Goal: Complete application form: Complete application form

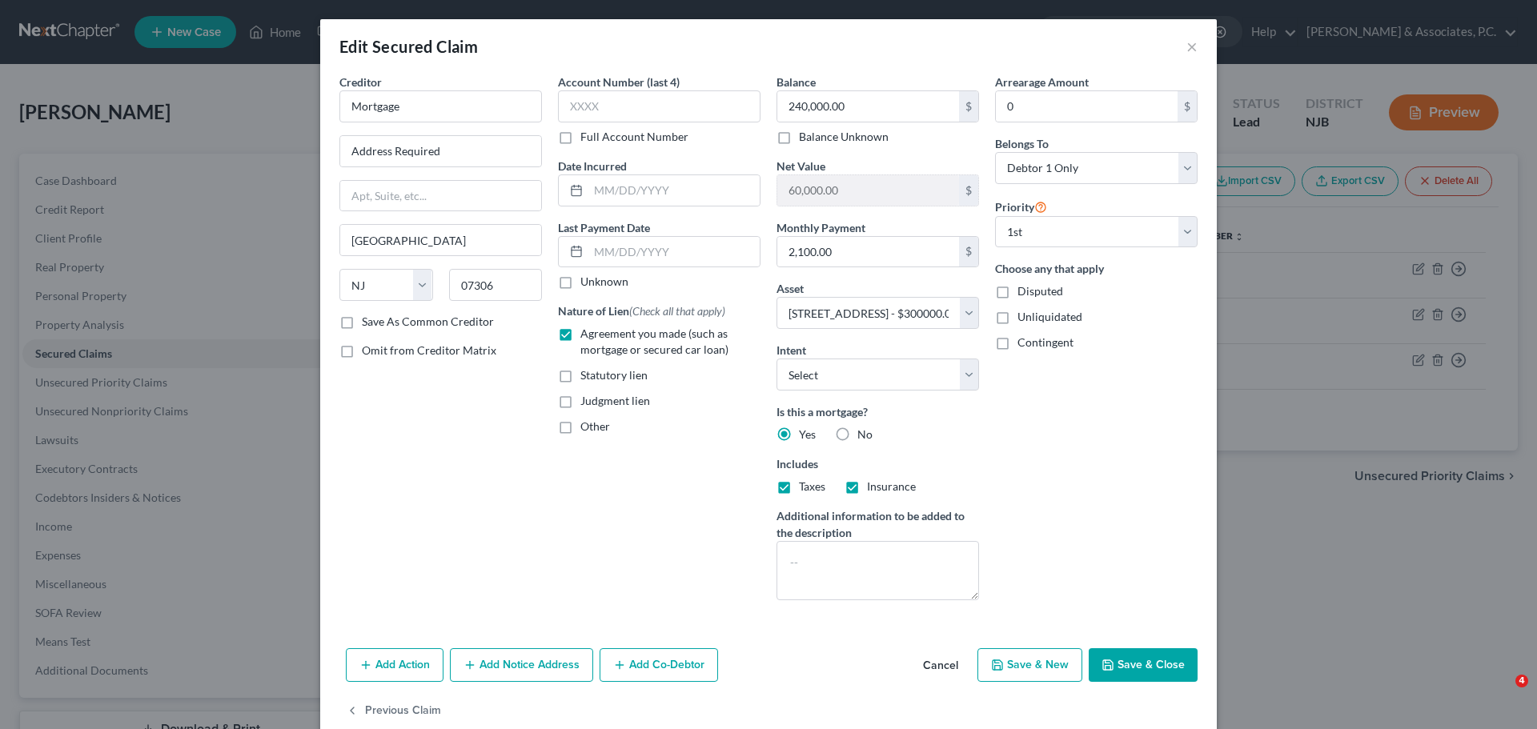
select select "33"
select select "2"
select select "0"
click at [1187, 48] on button "×" at bounding box center [1191, 46] width 11 height 19
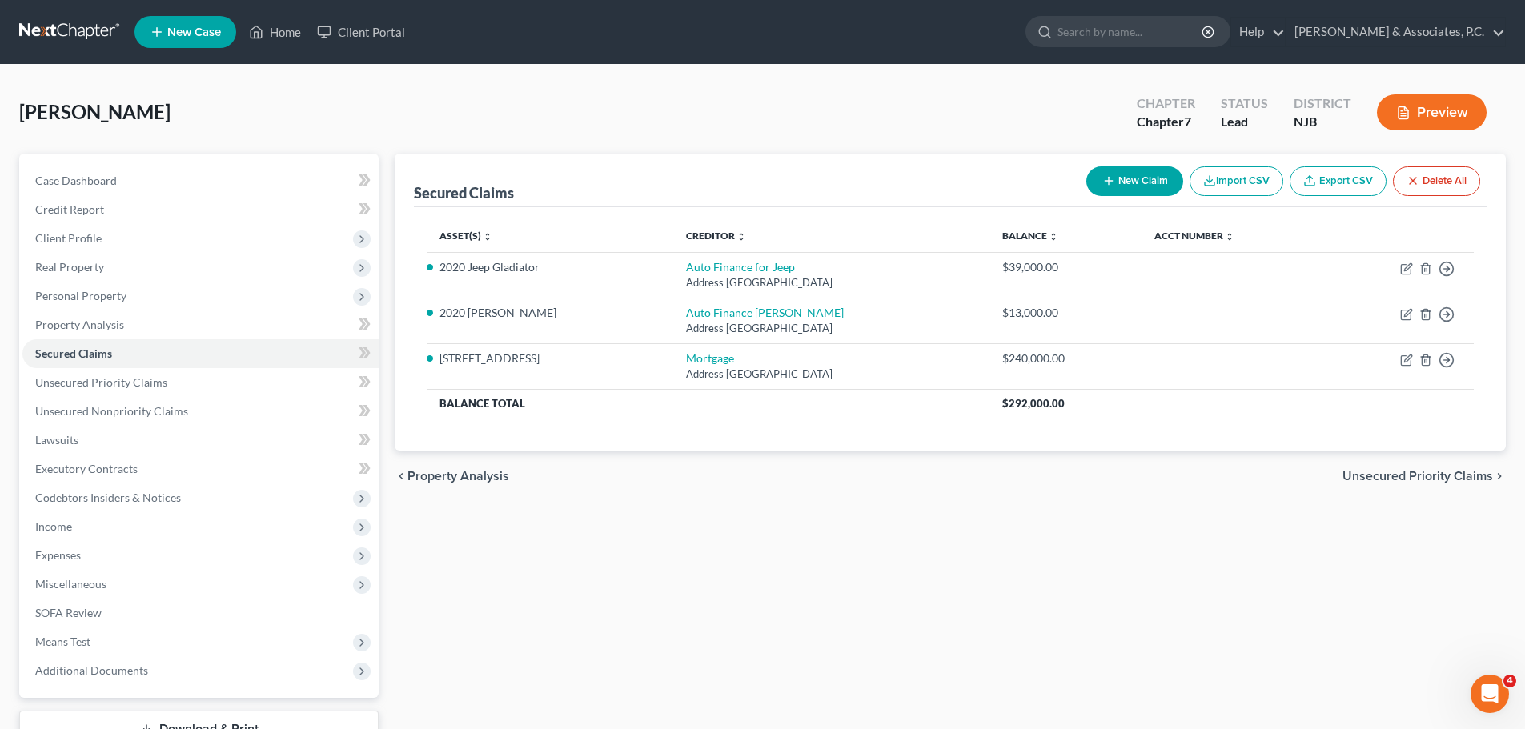
click at [80, 37] on link at bounding box center [70, 32] width 102 height 29
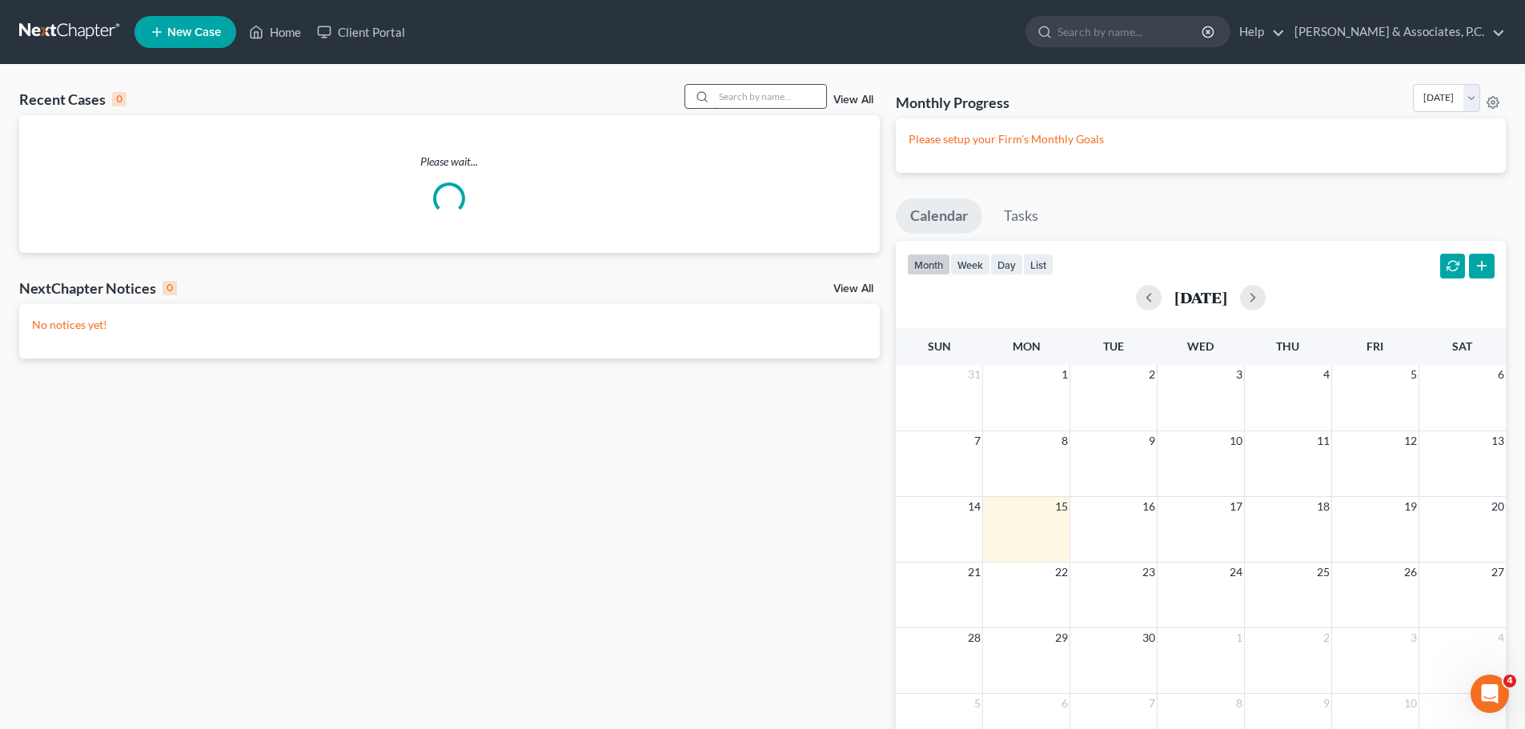
drag, startPoint x: 739, startPoint y: 85, endPoint x: 733, endPoint y: 92, distance: 9.1
click at [739, 86] on input "search" at bounding box center [770, 96] width 112 height 23
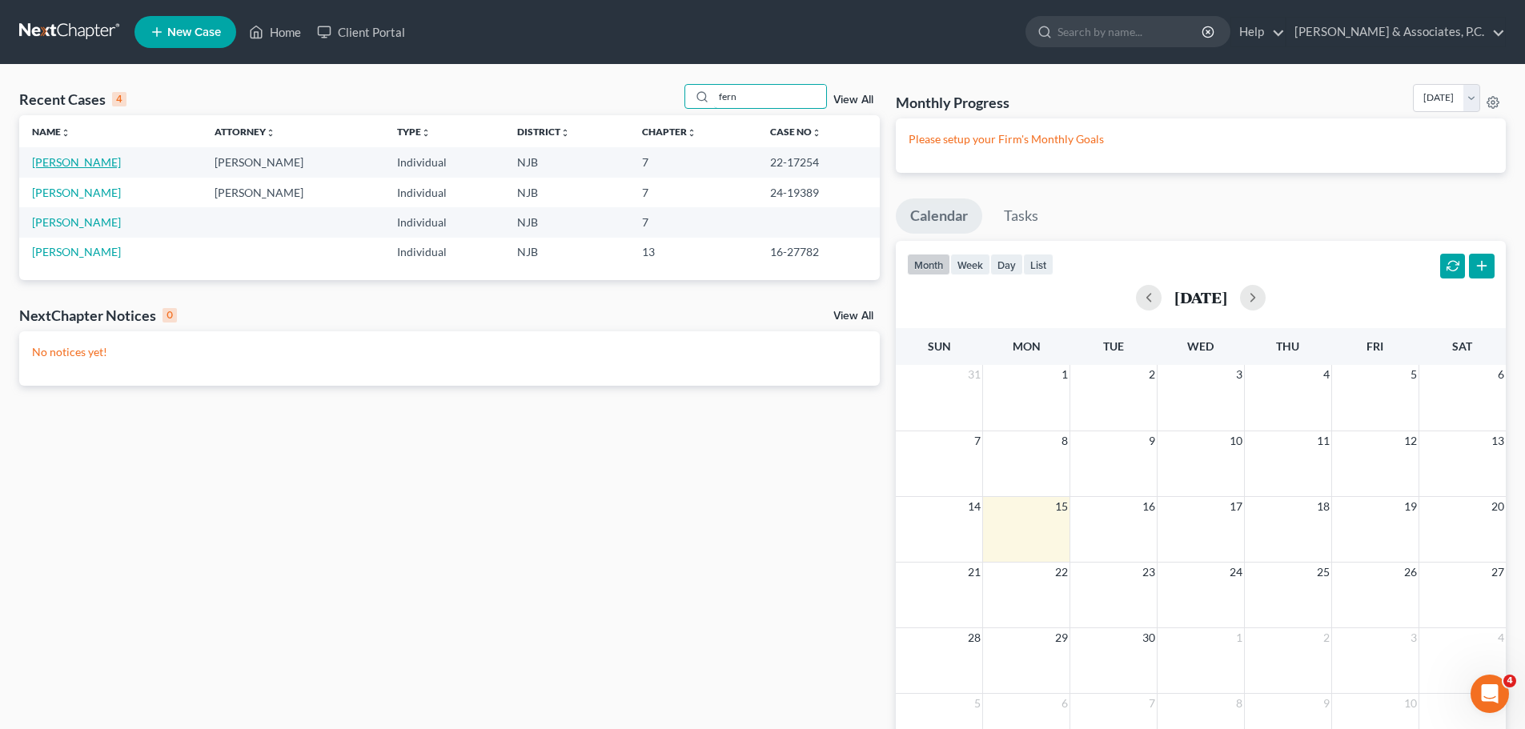
type input "fern"
click at [82, 162] on link "Griffin, Fern" at bounding box center [76, 162] width 89 height 14
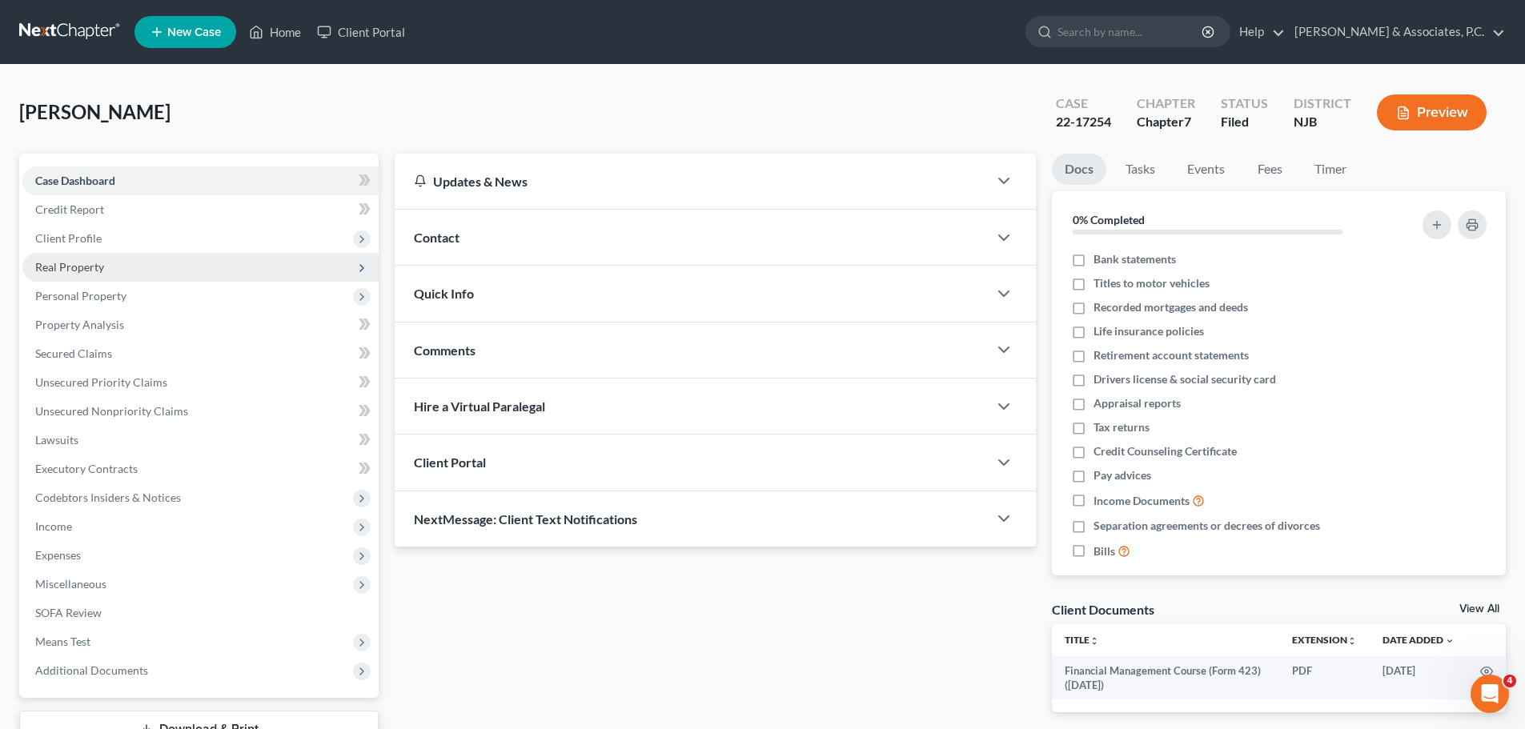
click at [129, 271] on span "Real Property" at bounding box center [200, 267] width 356 height 29
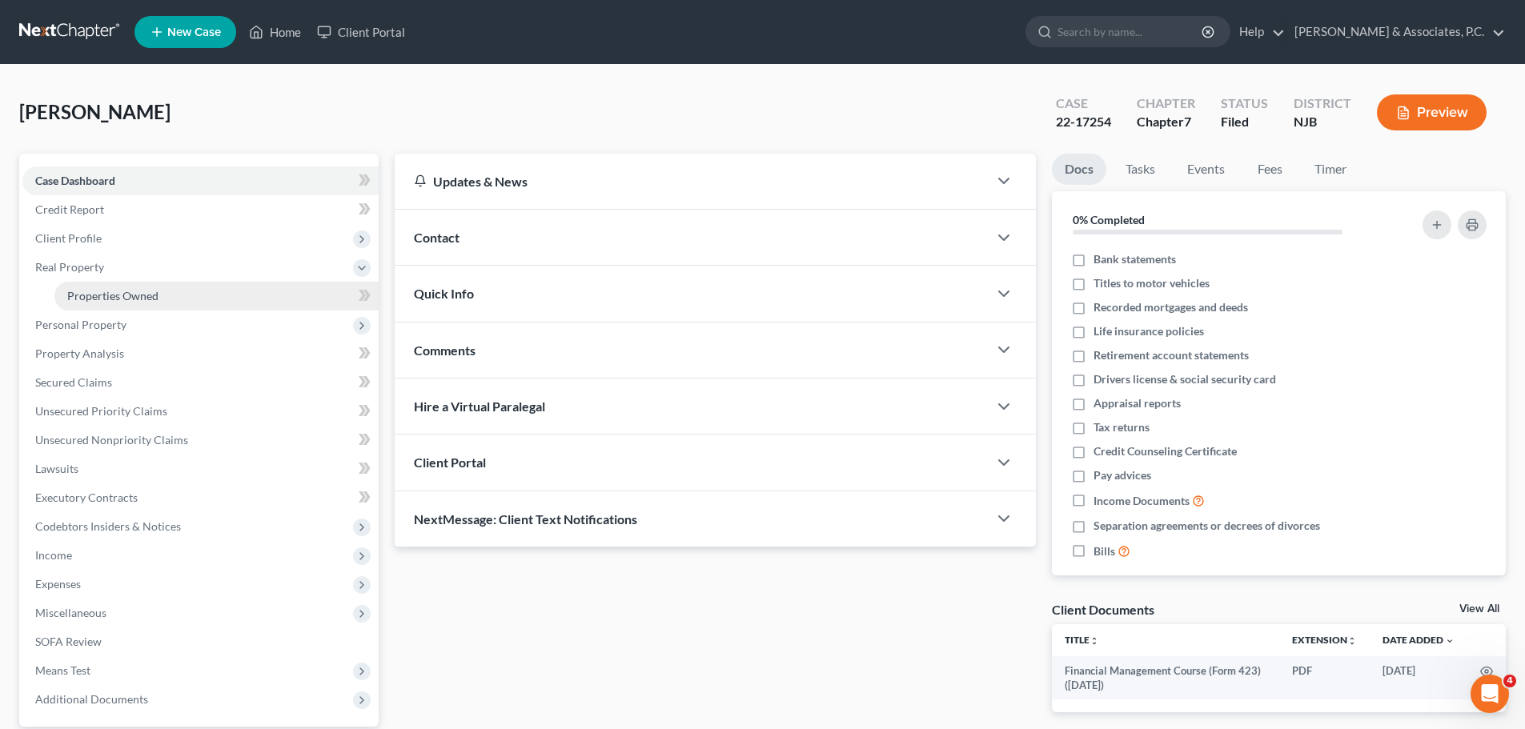
click at [142, 294] on span "Properties Owned" at bounding box center [112, 296] width 91 height 14
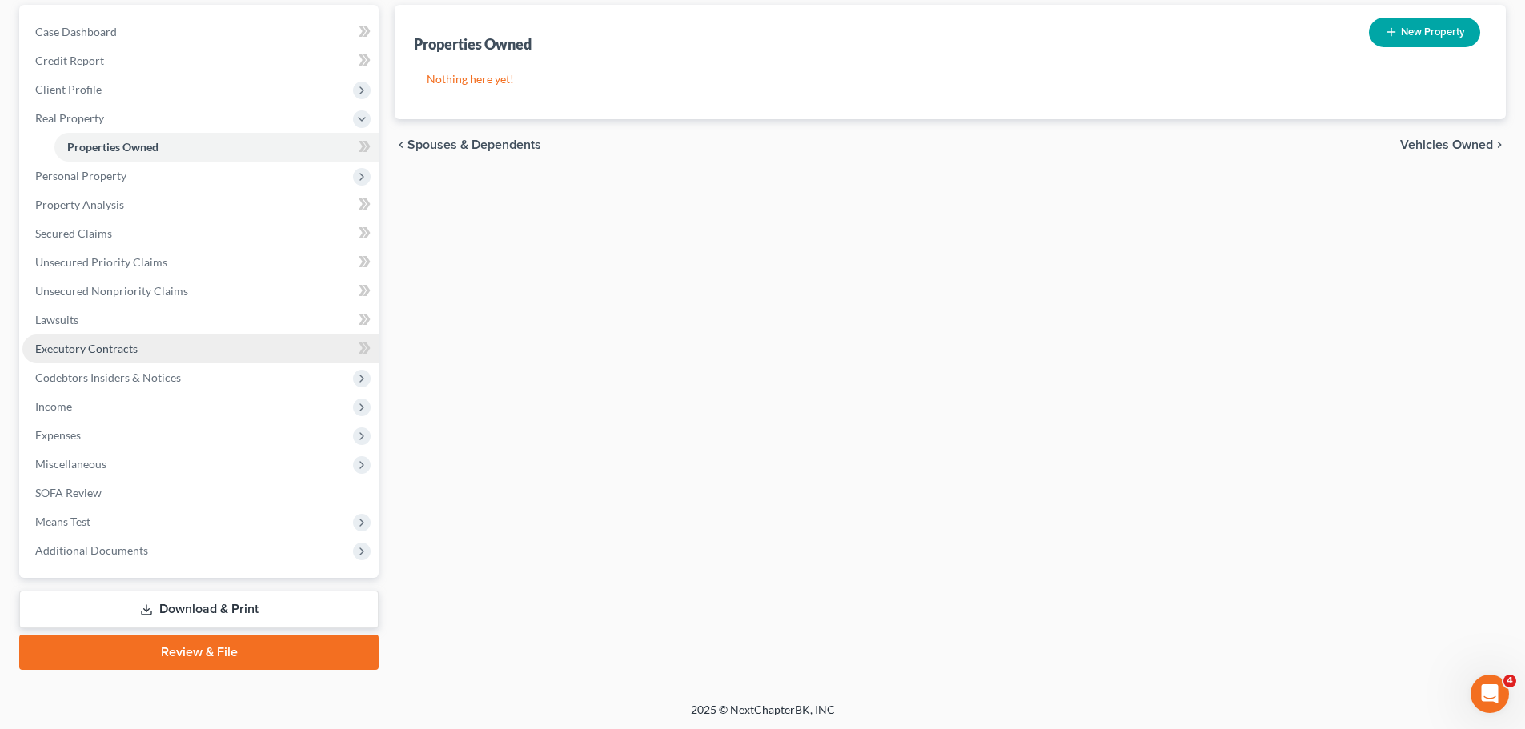
scroll to position [150, 0]
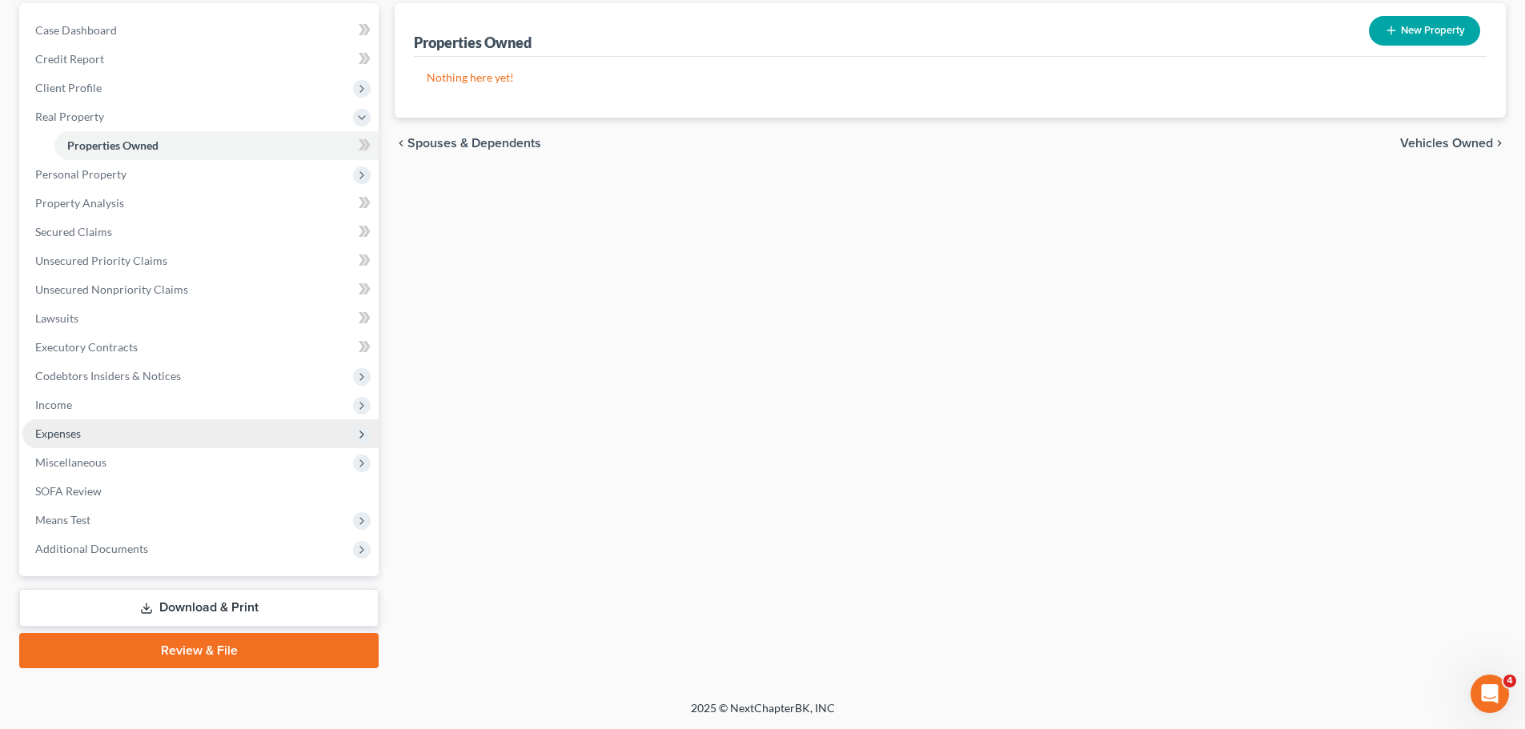
click at [70, 432] on span "Expenses" at bounding box center [58, 434] width 46 height 14
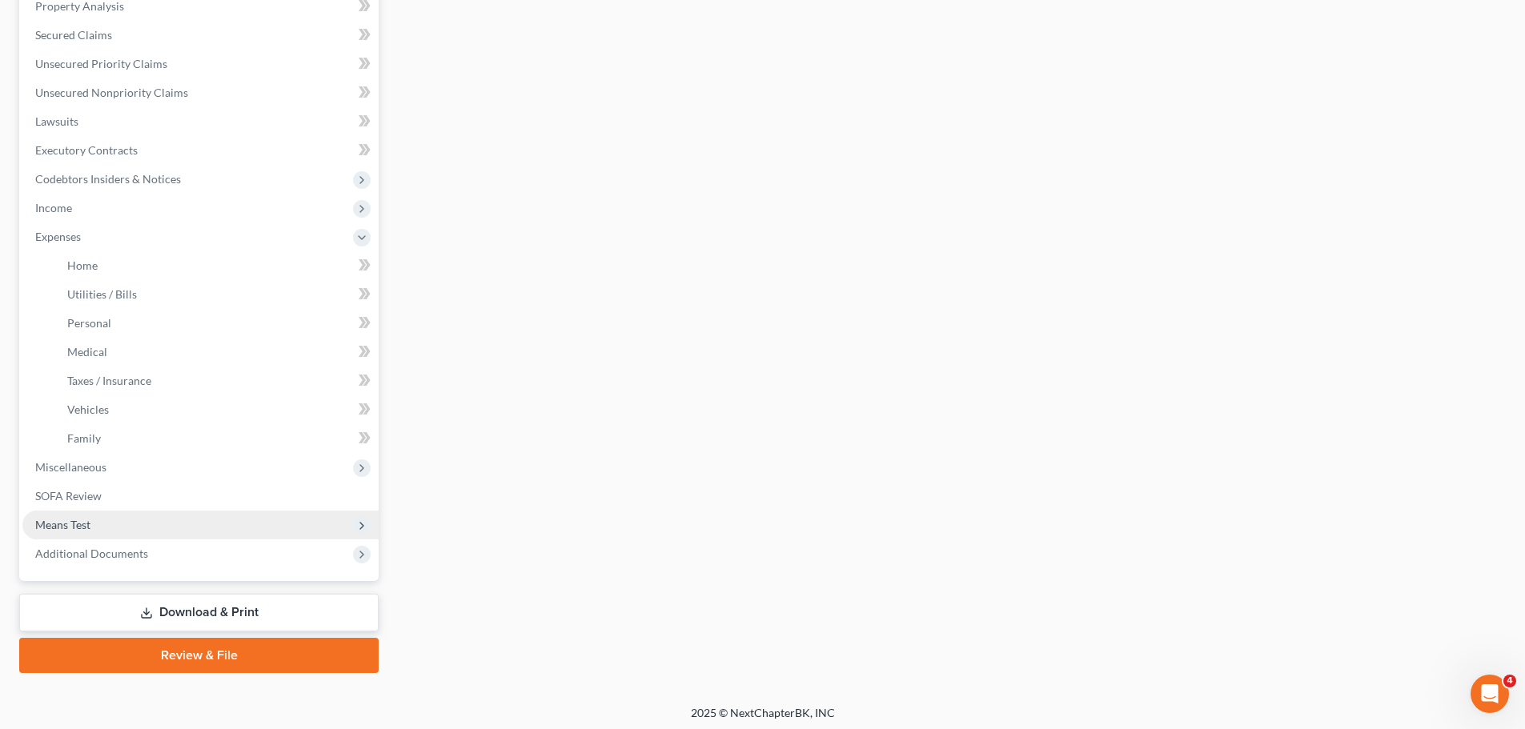
scroll to position [323, 0]
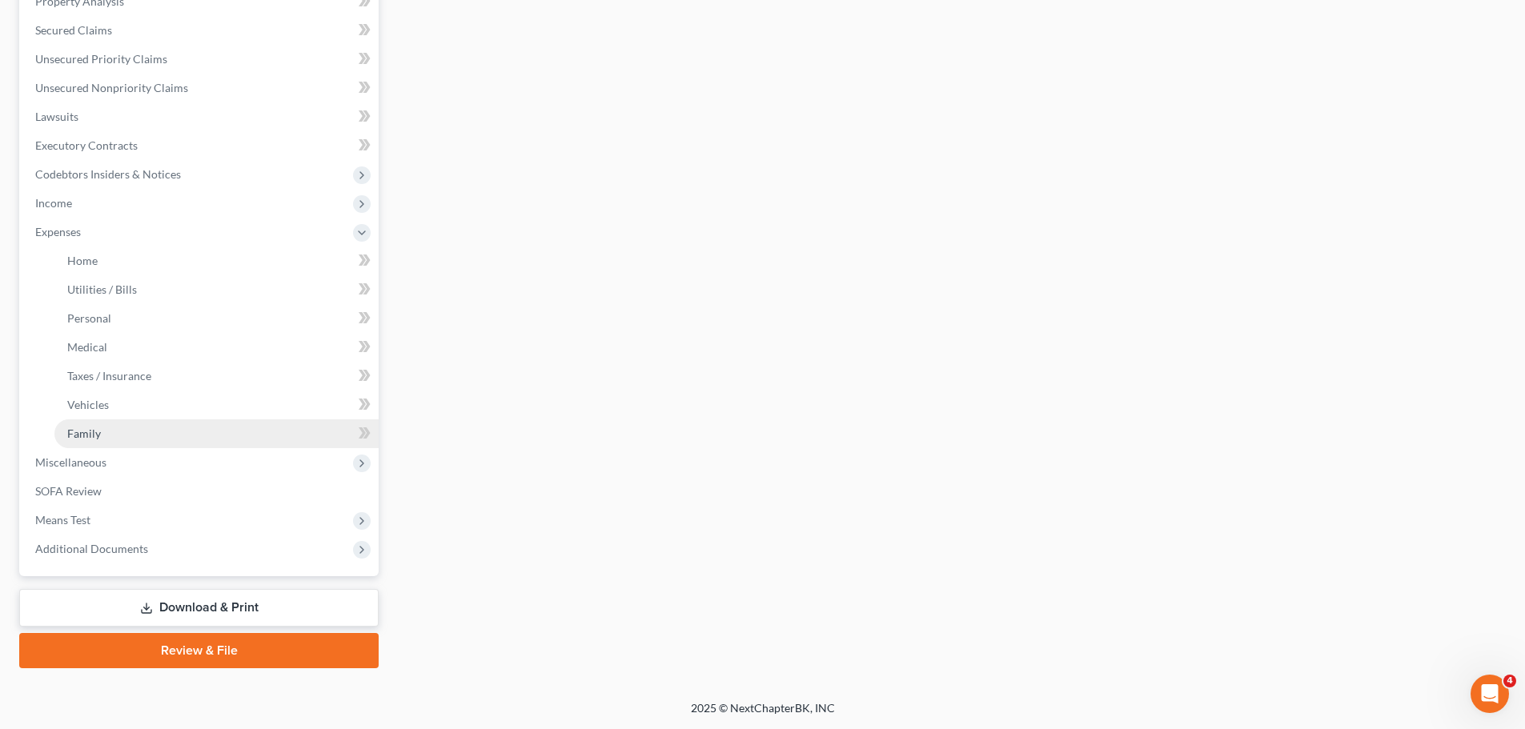
click at [113, 431] on link "Family" at bounding box center [216, 433] width 324 height 29
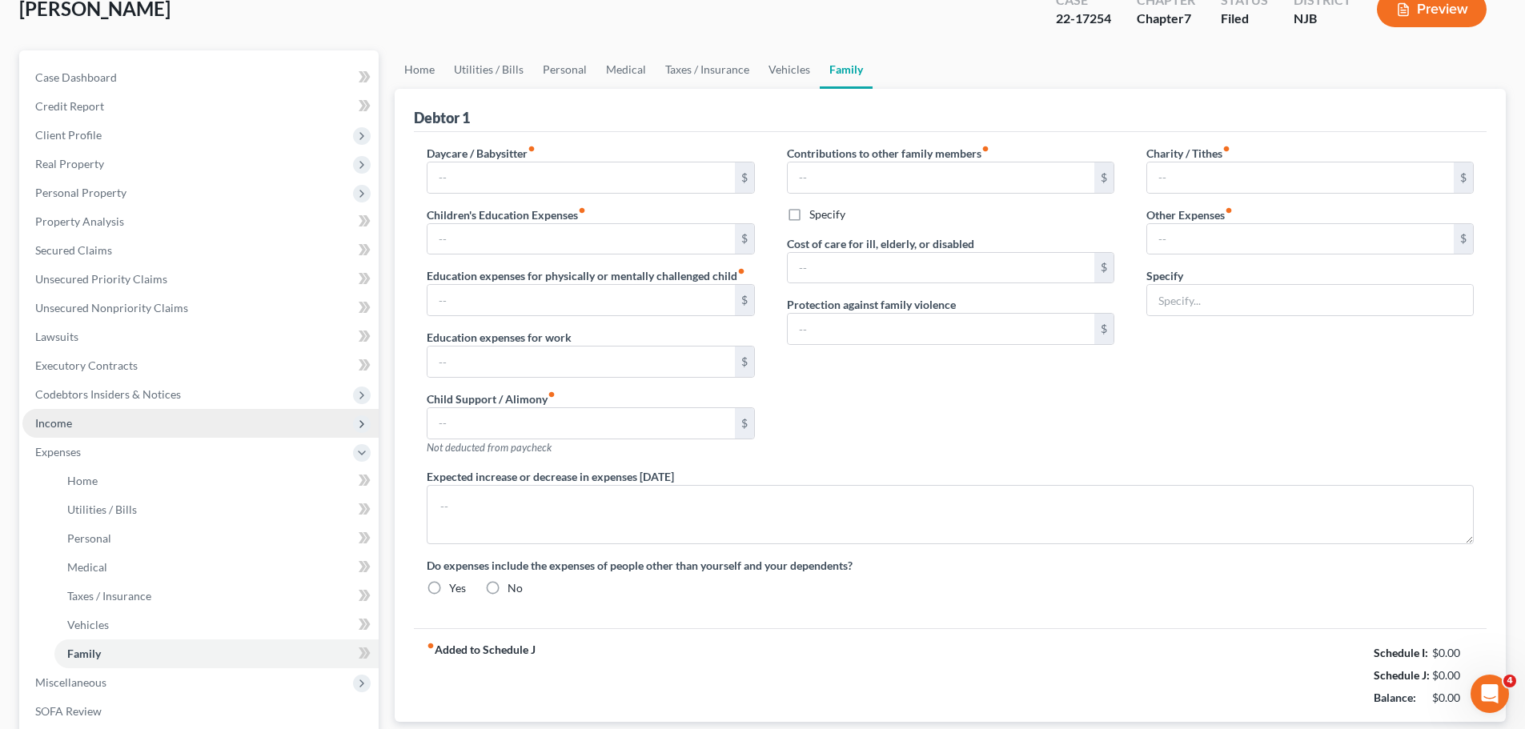
type input "0.00"
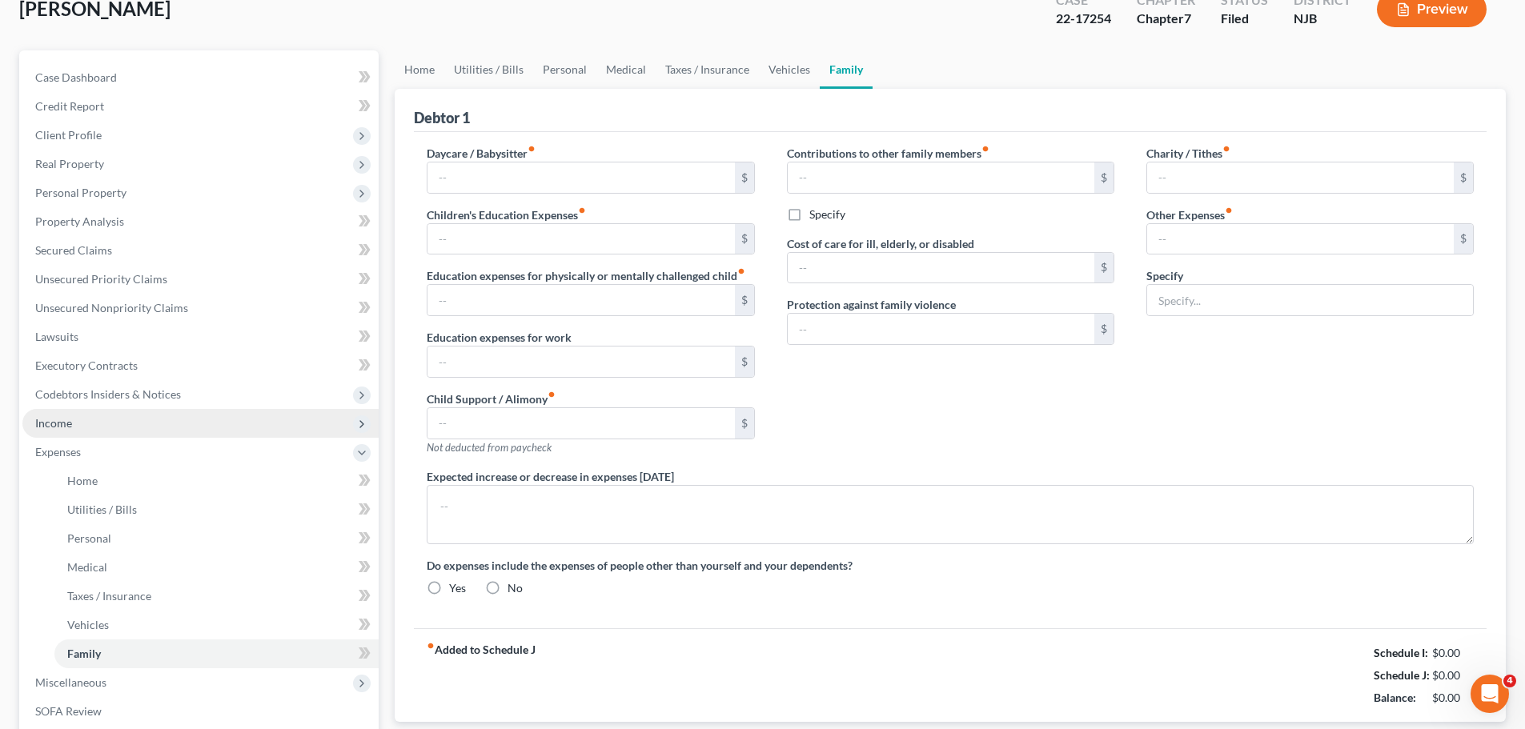
type input "0.00"
type input "136.00"
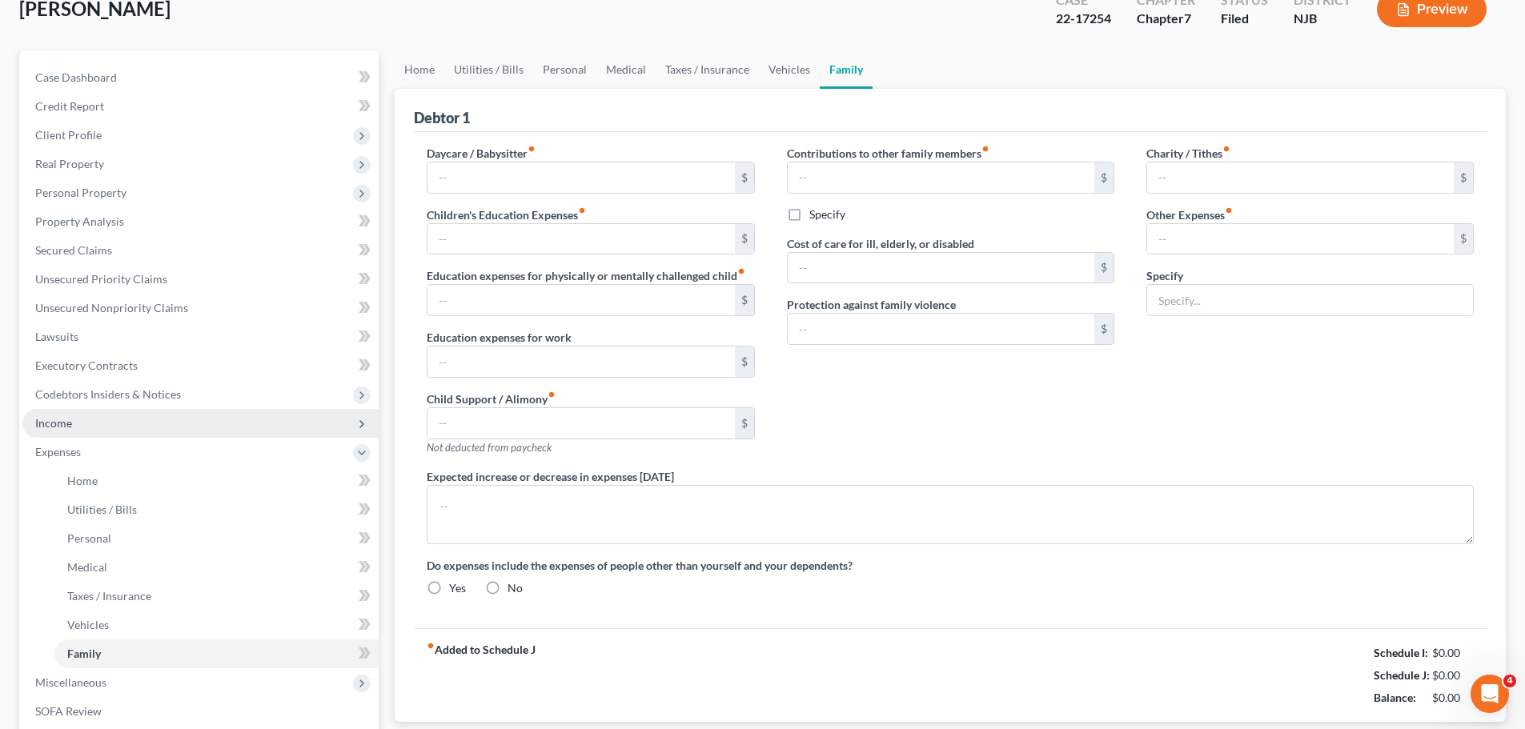
type input "cat expenses"
radio input "true"
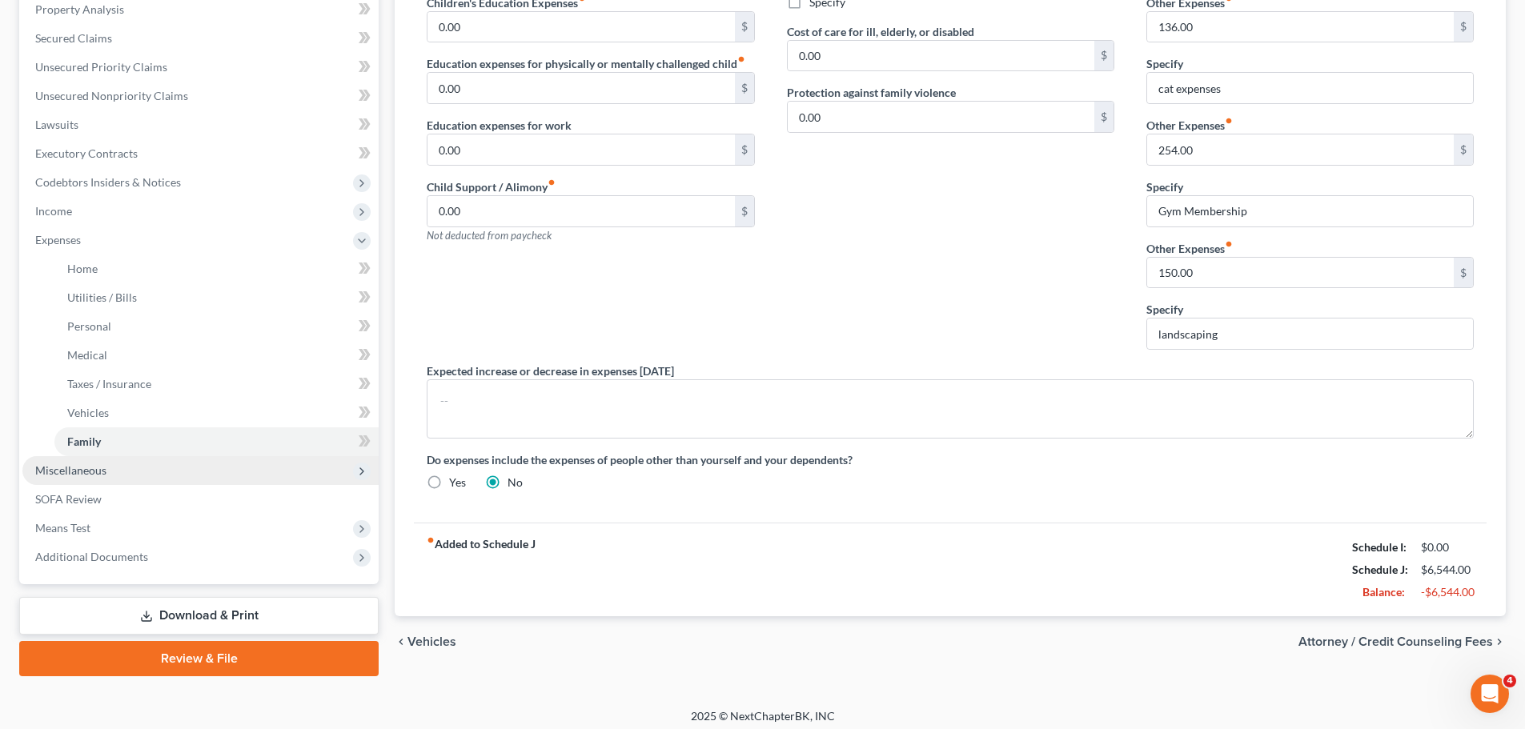
scroll to position [320, 0]
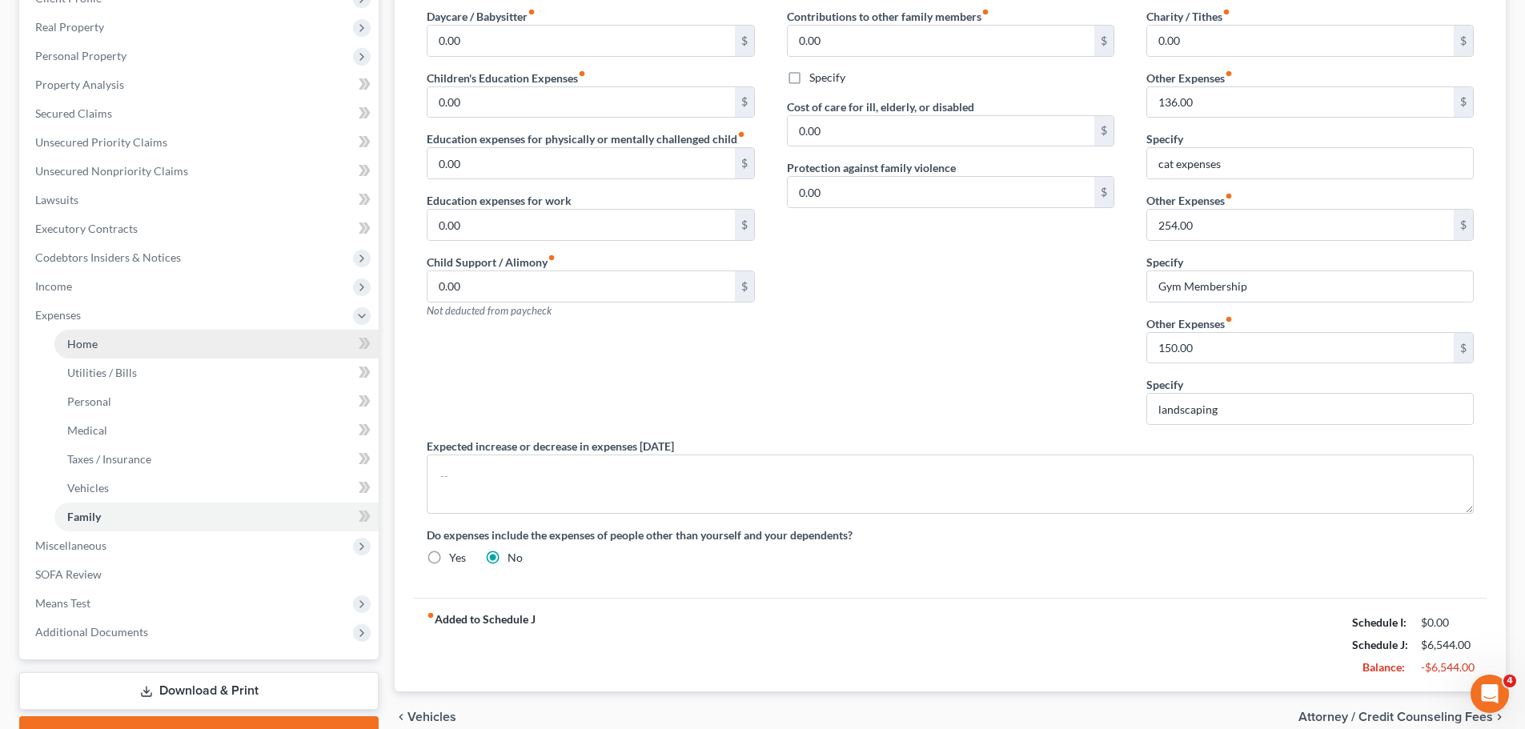
click at [95, 345] on span "Home" at bounding box center [82, 344] width 30 height 14
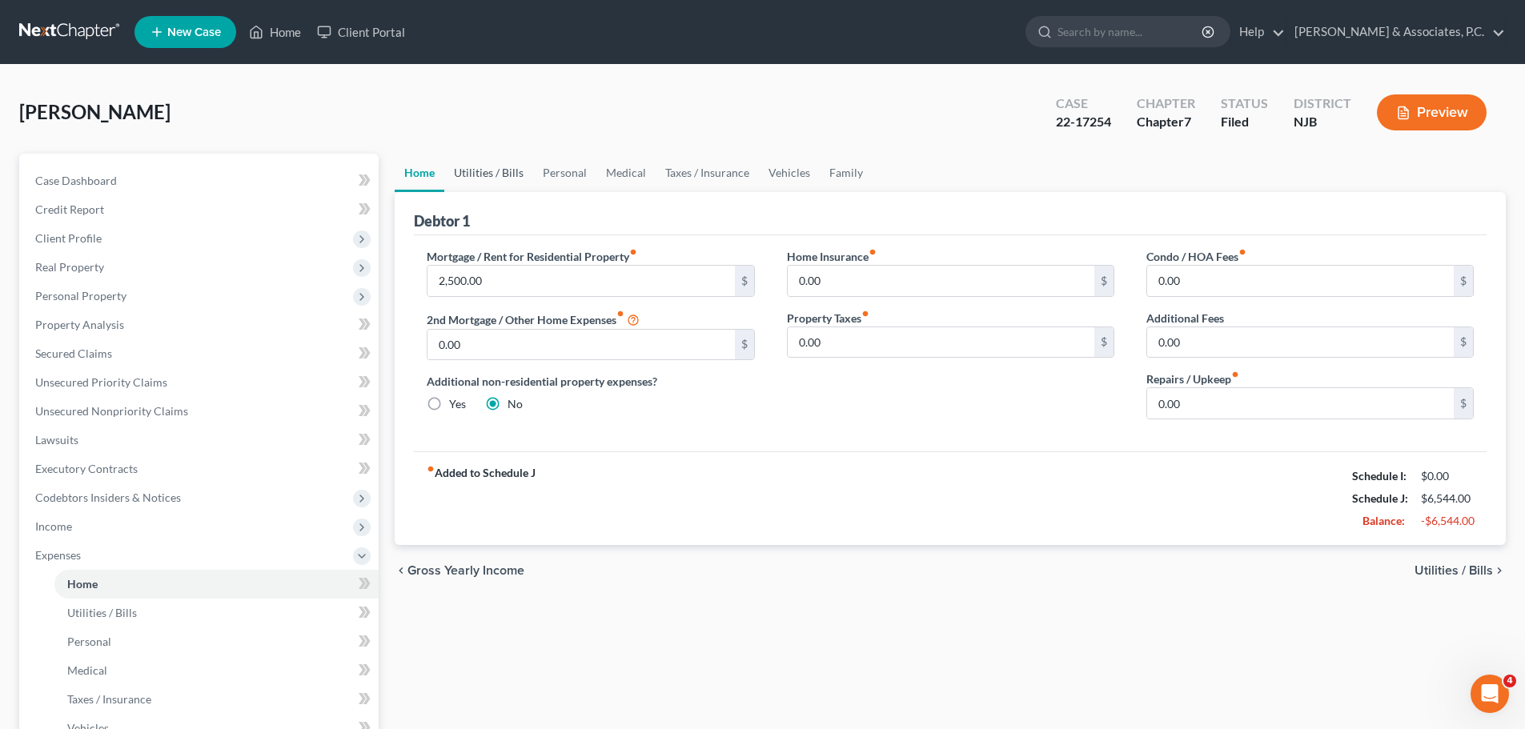
click at [505, 172] on link "Utilities / Bills" at bounding box center [488, 173] width 89 height 38
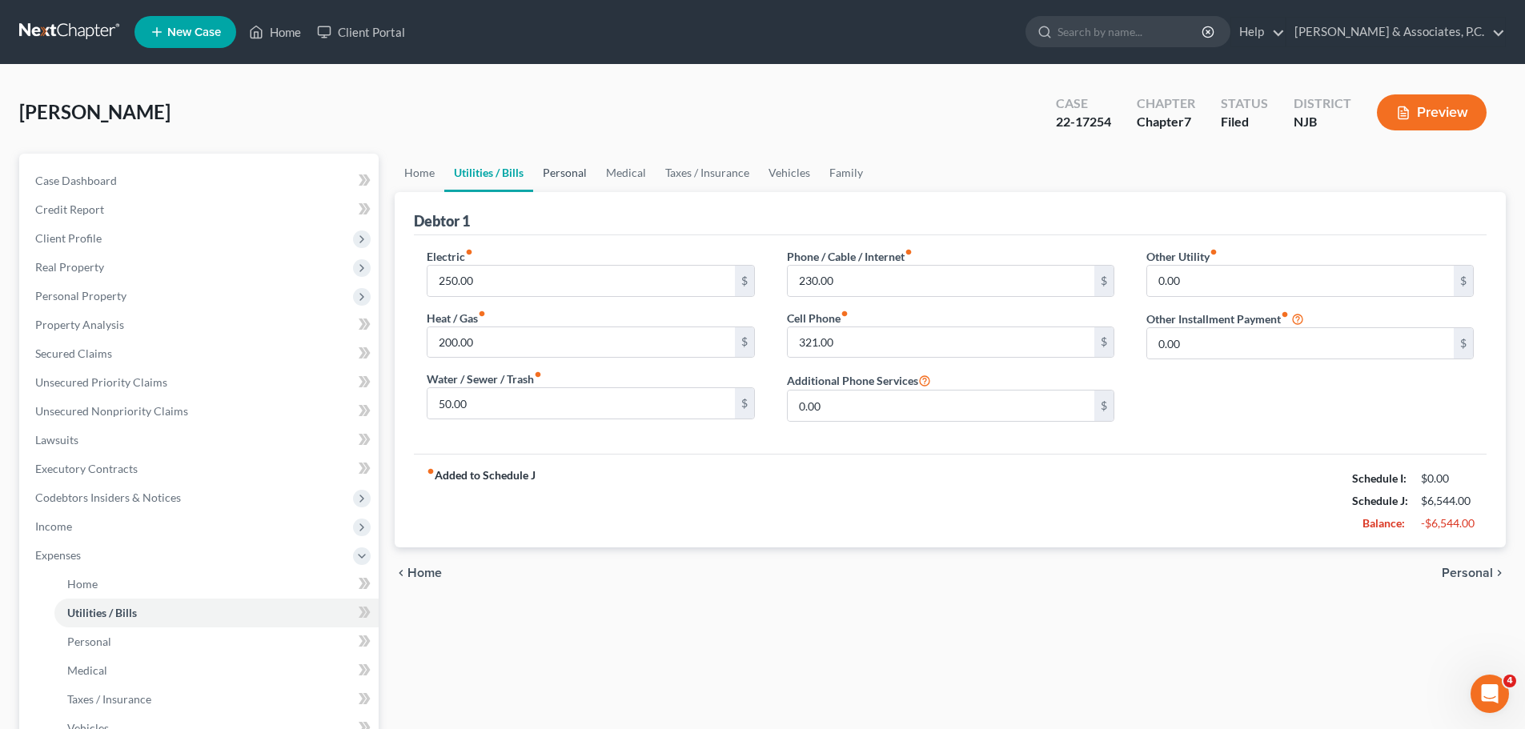
click at [581, 174] on link "Personal" at bounding box center [564, 173] width 63 height 38
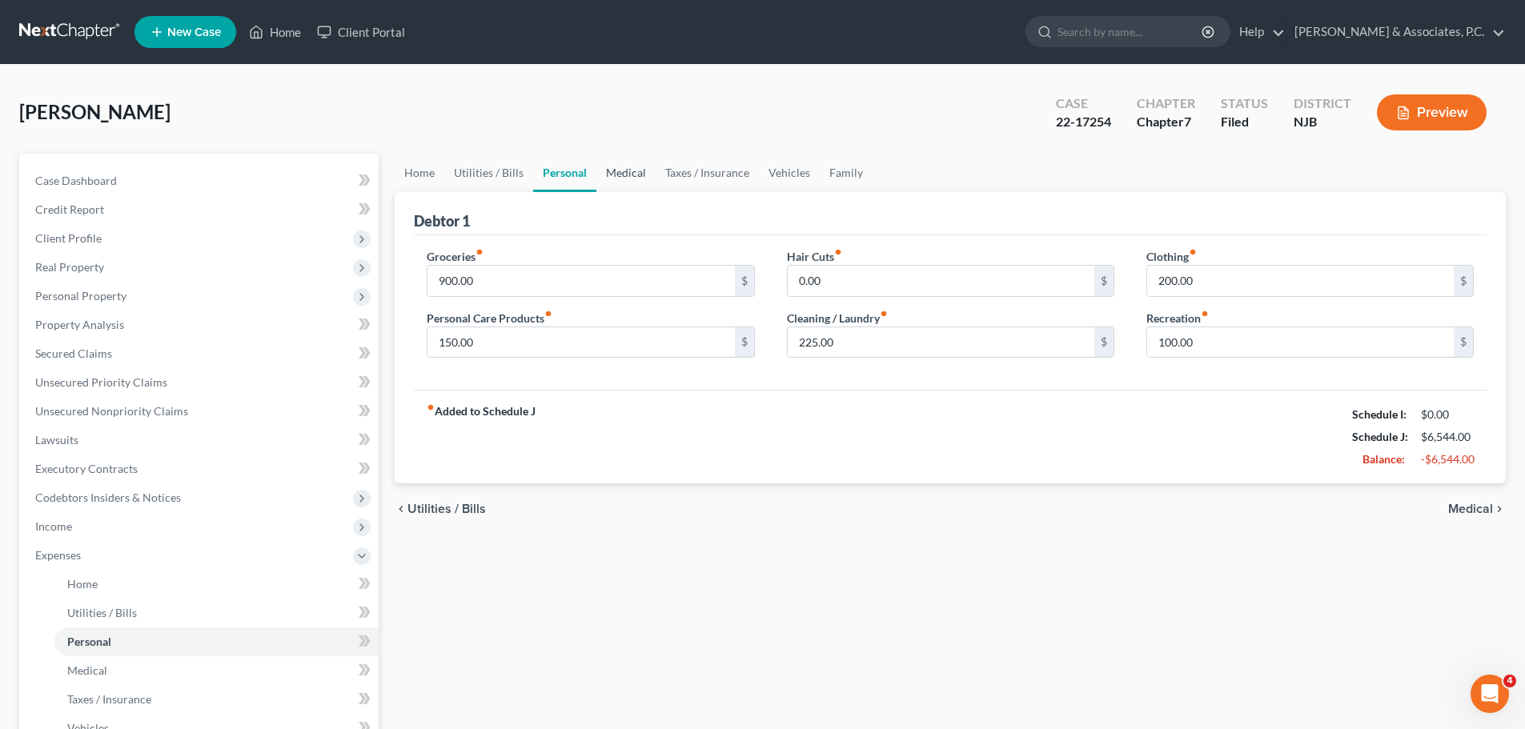
click at [633, 175] on link "Medical" at bounding box center [625, 173] width 59 height 38
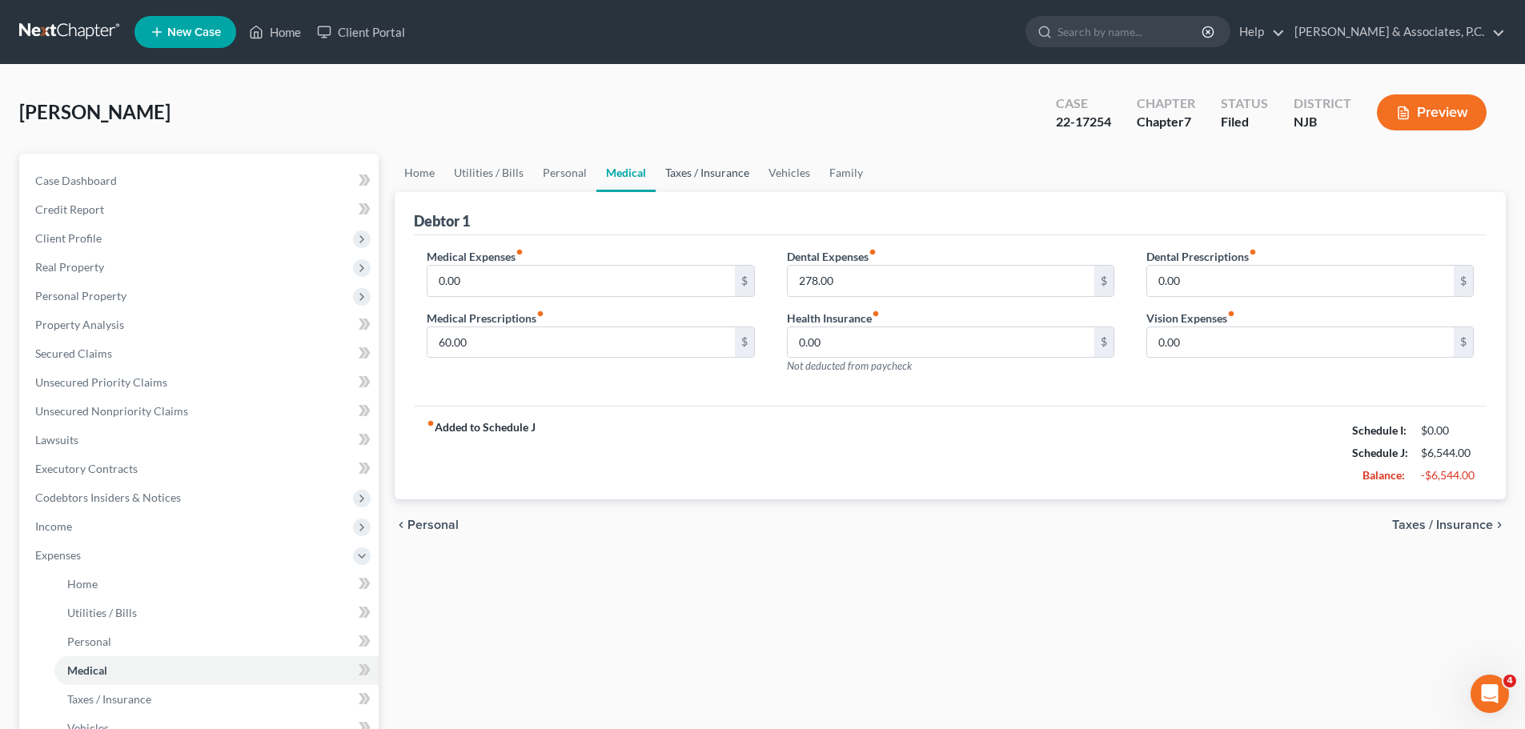
click at [737, 171] on link "Taxes / Insurance" at bounding box center [706, 173] width 103 height 38
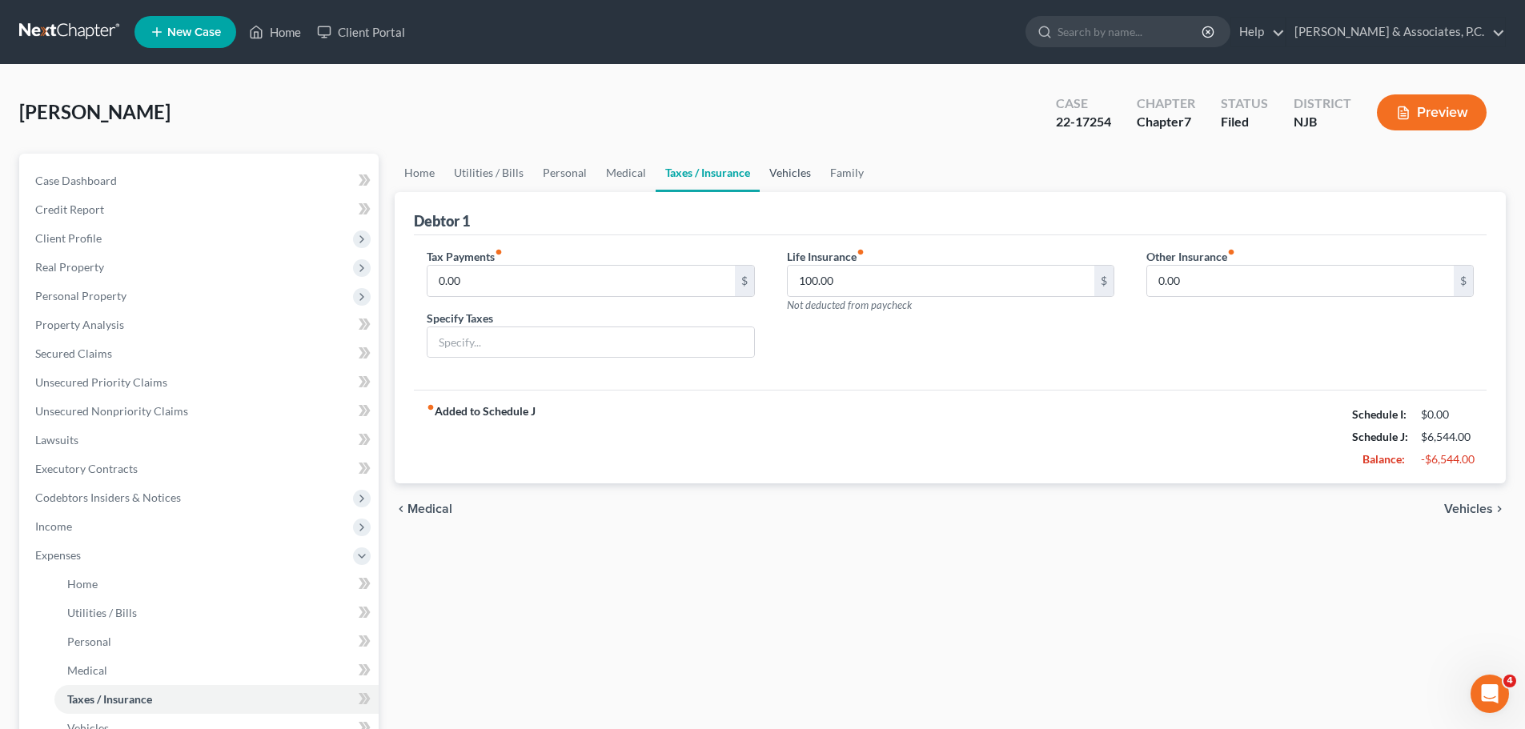
click at [796, 174] on link "Vehicles" at bounding box center [789, 173] width 61 height 38
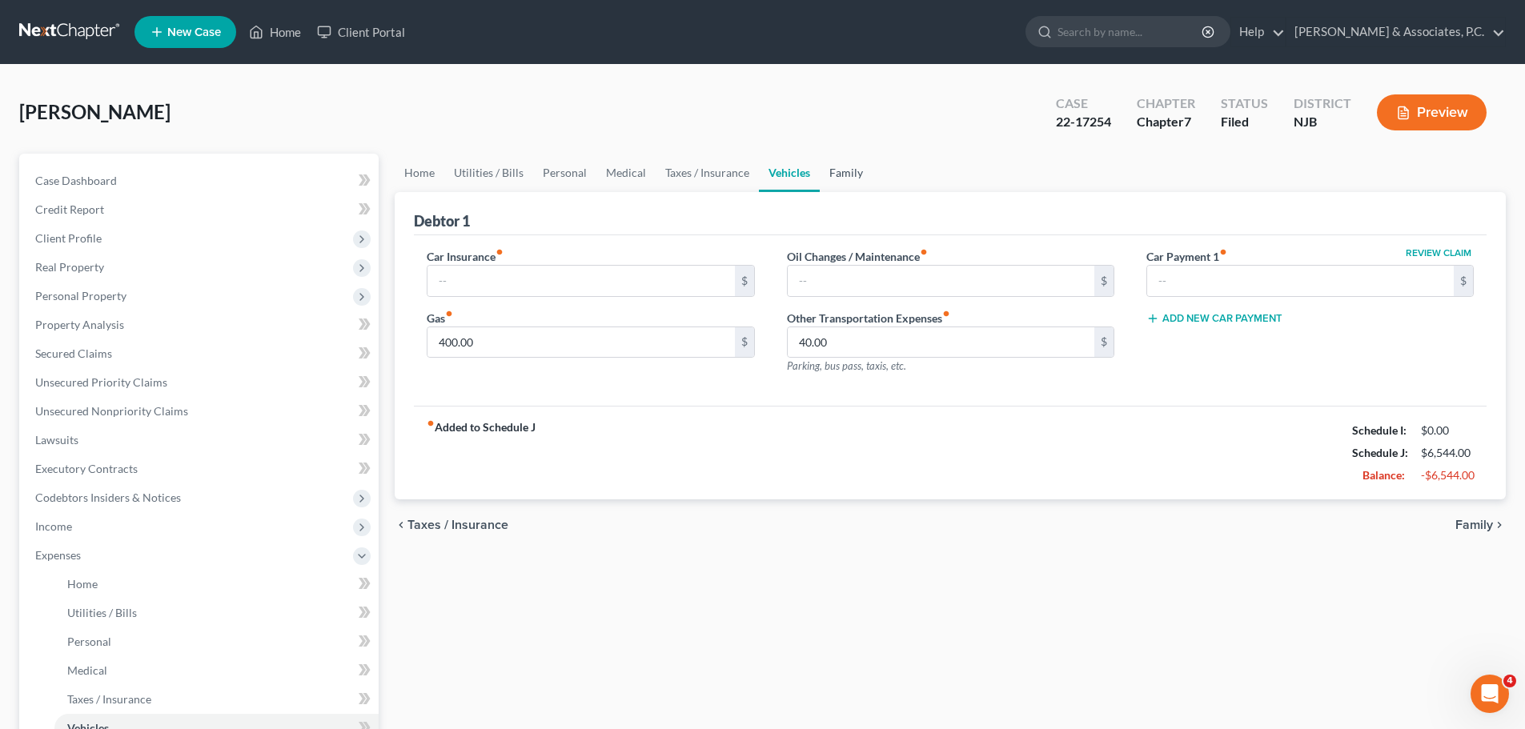
click at [844, 178] on link "Family" at bounding box center [846, 173] width 53 height 38
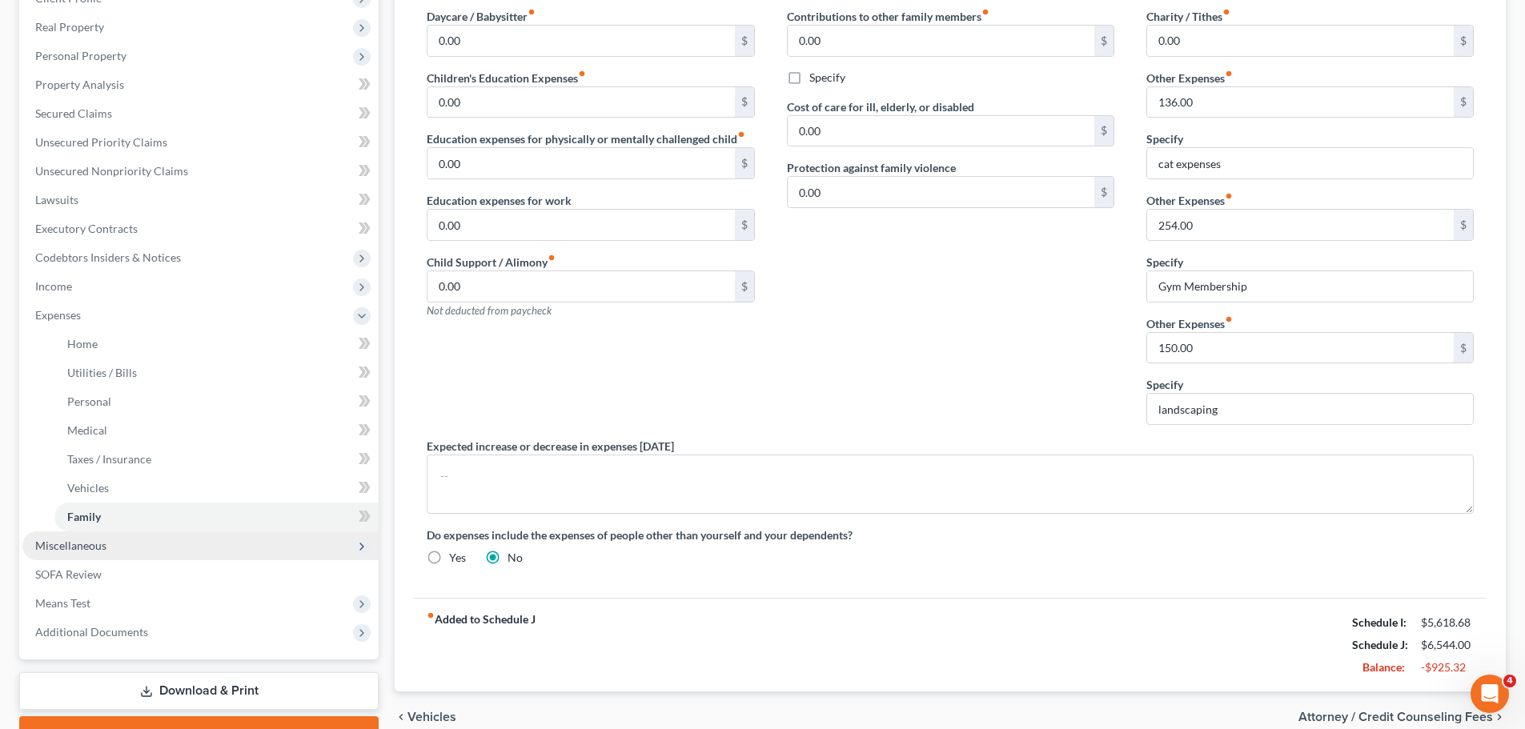
scroll to position [323, 0]
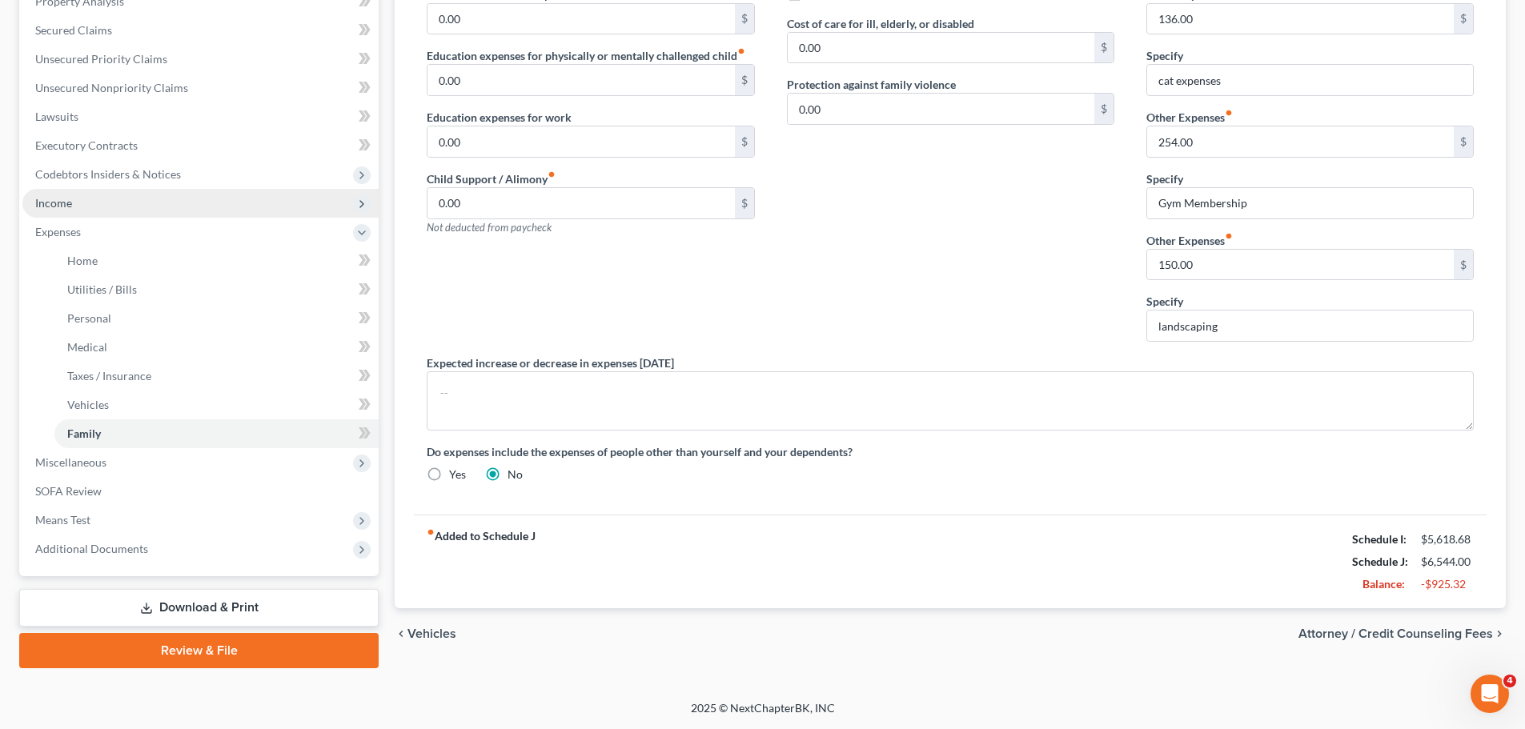
click at [62, 198] on span "Income" at bounding box center [53, 203] width 37 height 14
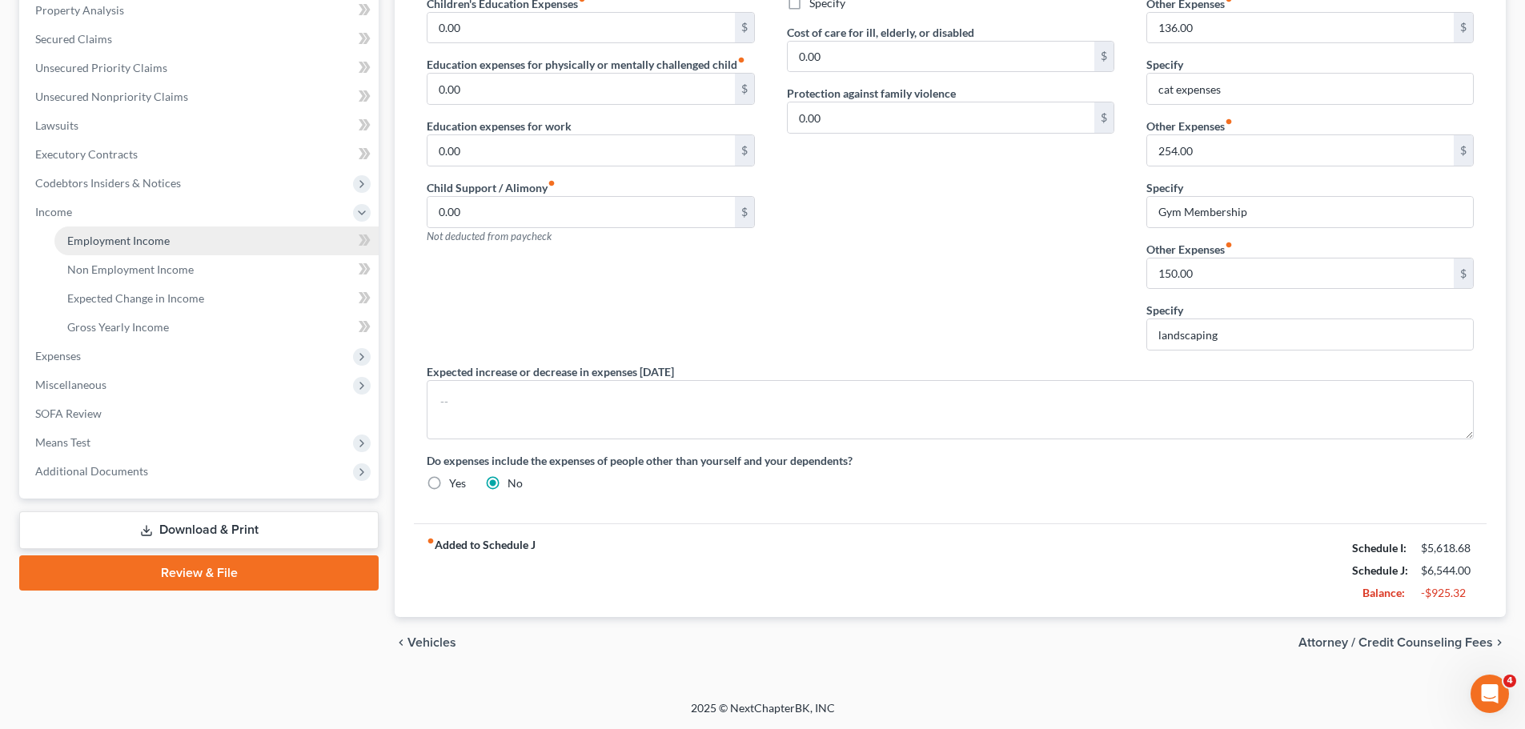
click at [93, 242] on span "Employment Income" at bounding box center [118, 241] width 102 height 14
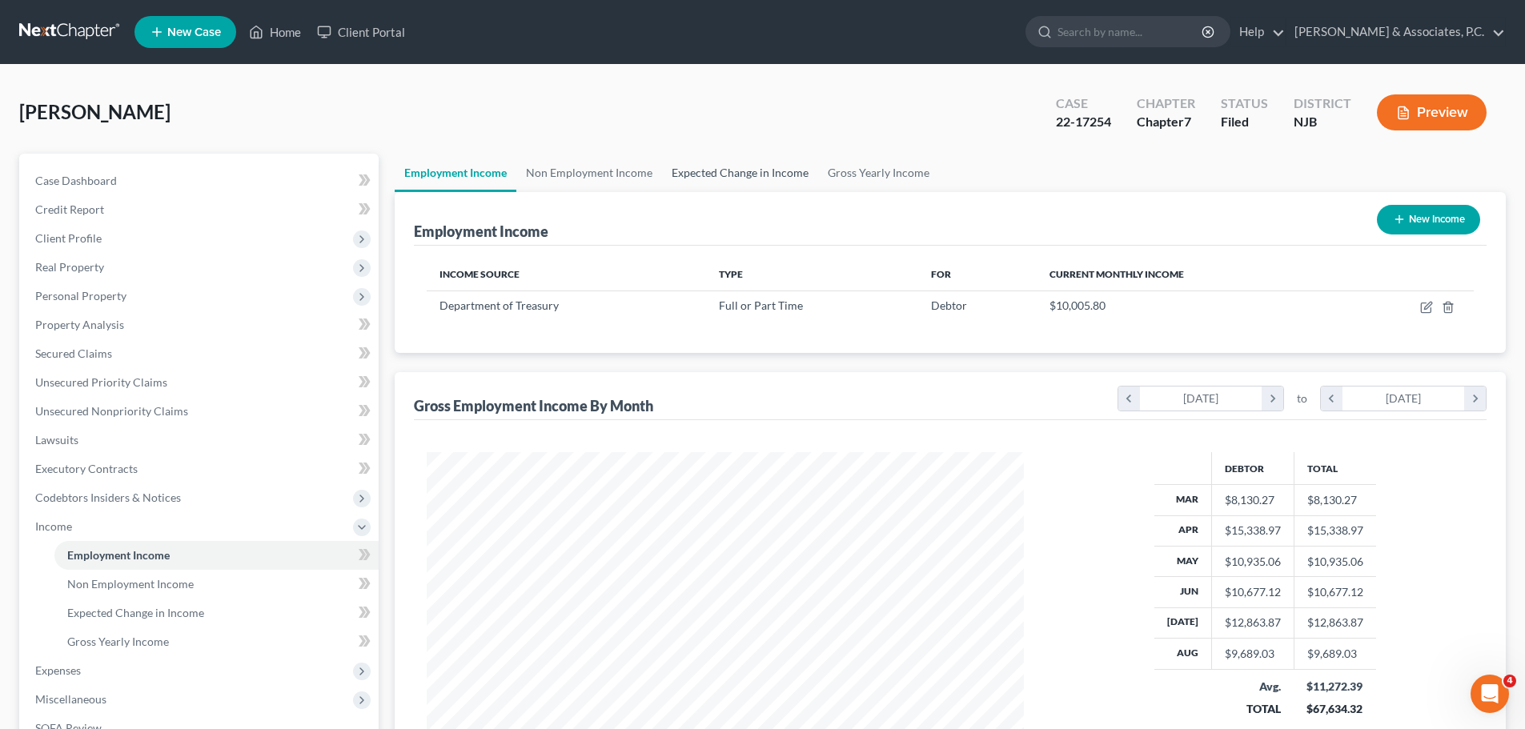
scroll to position [299, 629]
click at [899, 173] on link "Gross Yearly Income" at bounding box center [878, 173] width 121 height 38
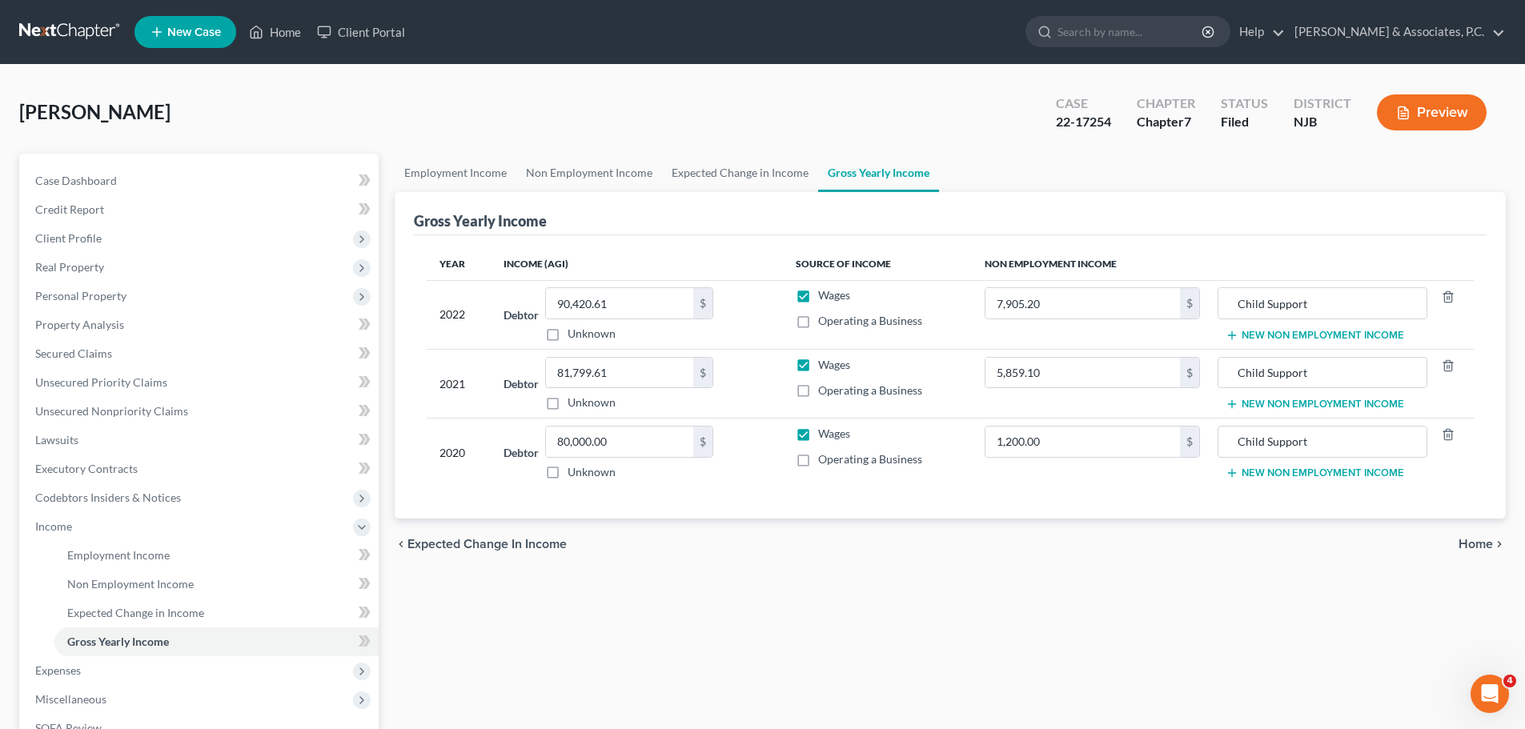
click at [1477, 546] on span "Home" at bounding box center [1475, 544] width 34 height 13
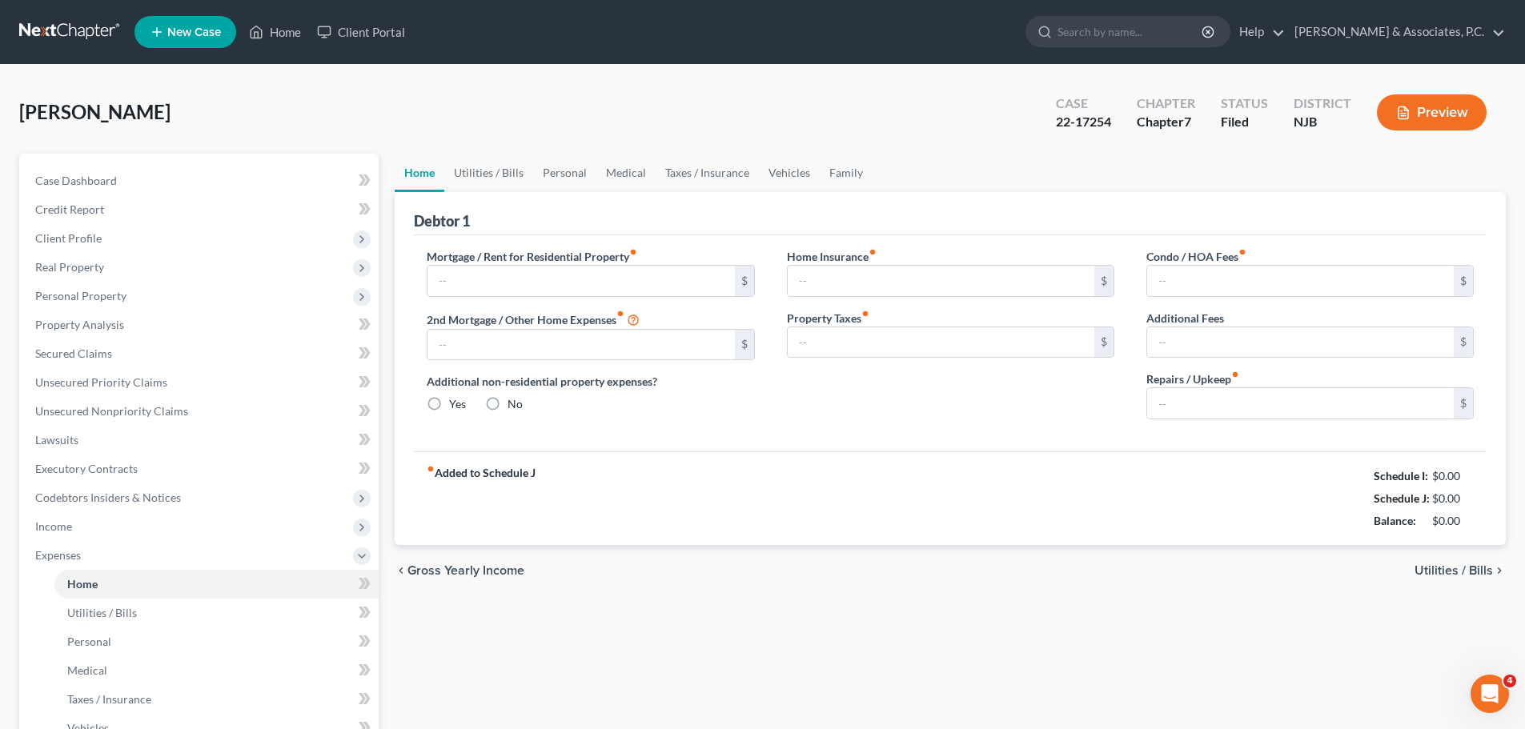
type input "2,500.00"
type input "0.00"
radio input "true"
type input "0.00"
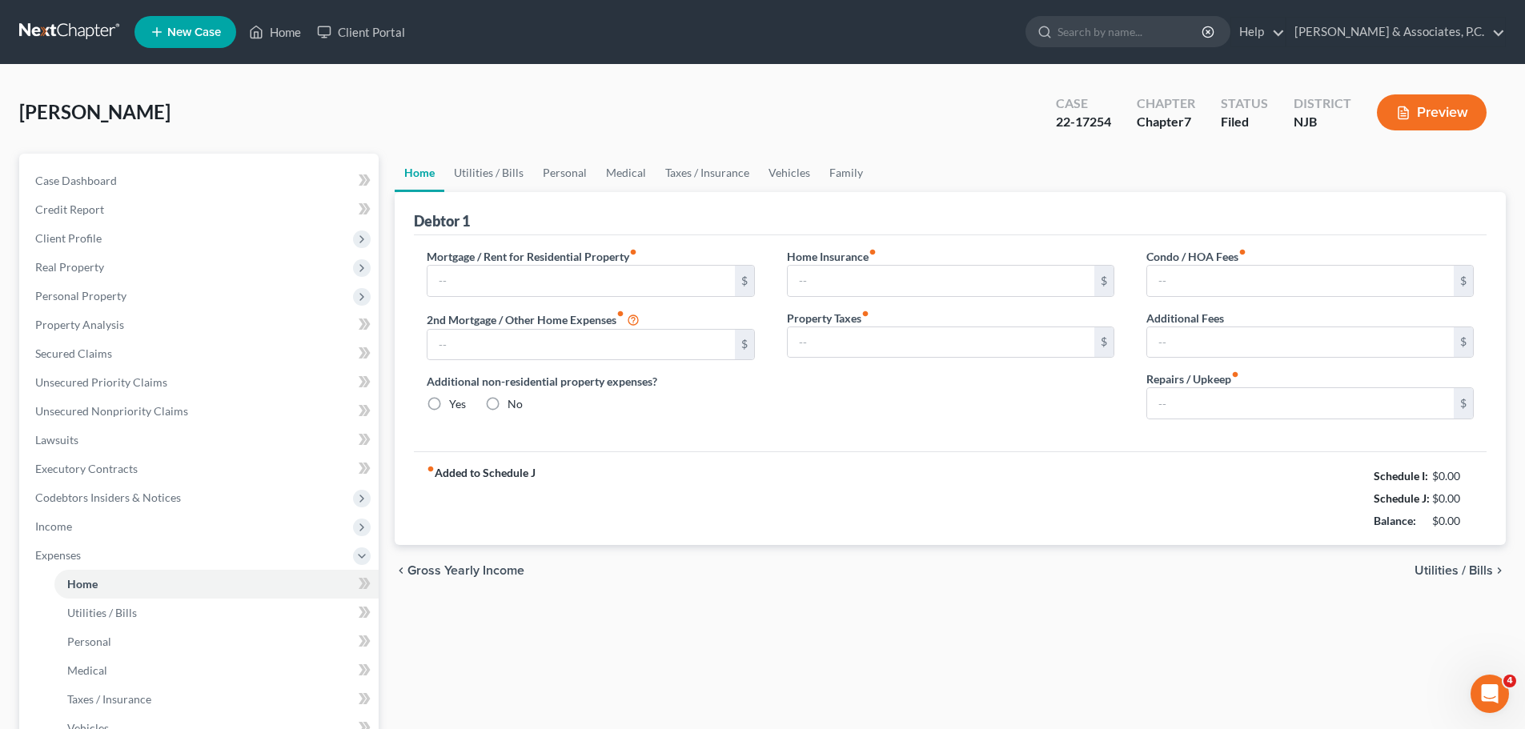
type input "0.00"
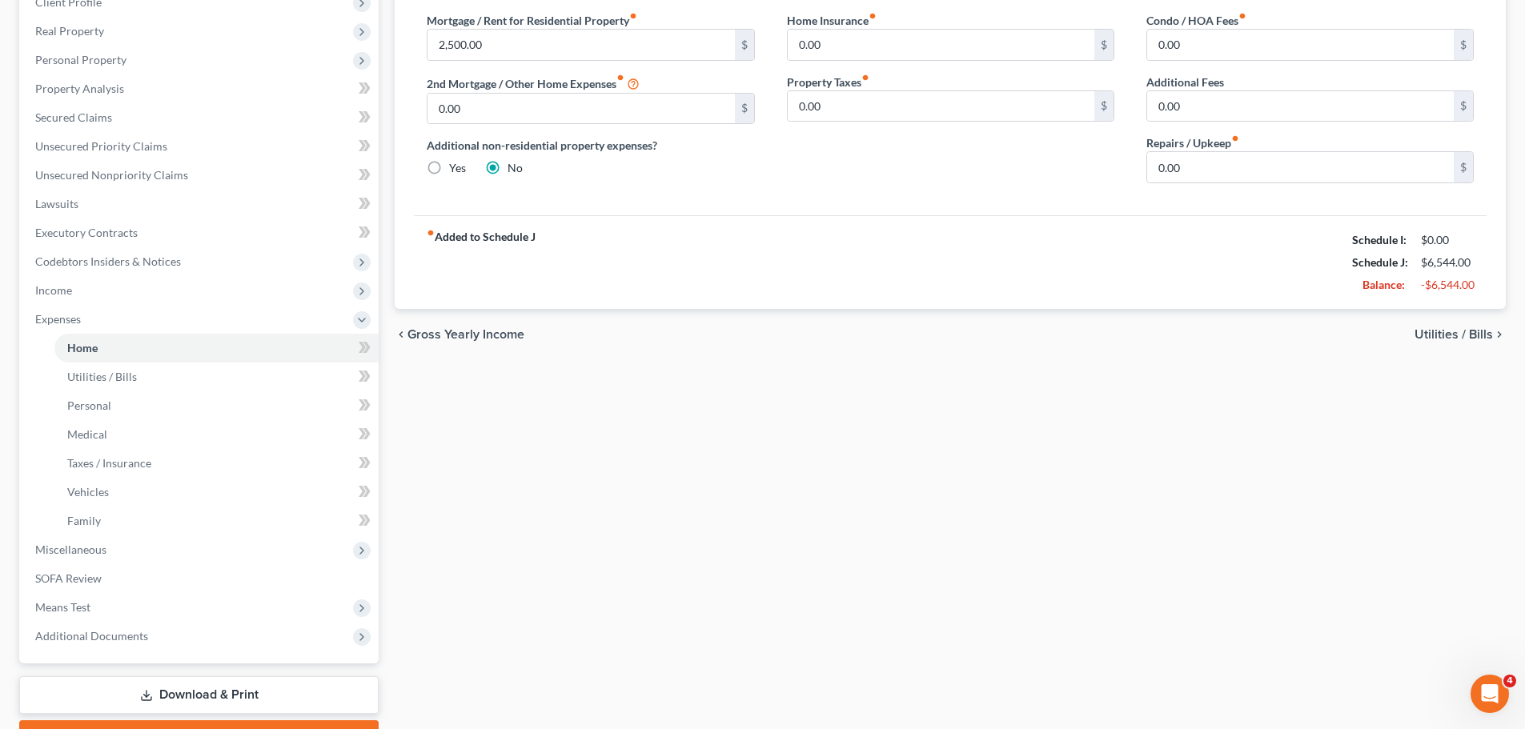
scroll to position [240, 0]
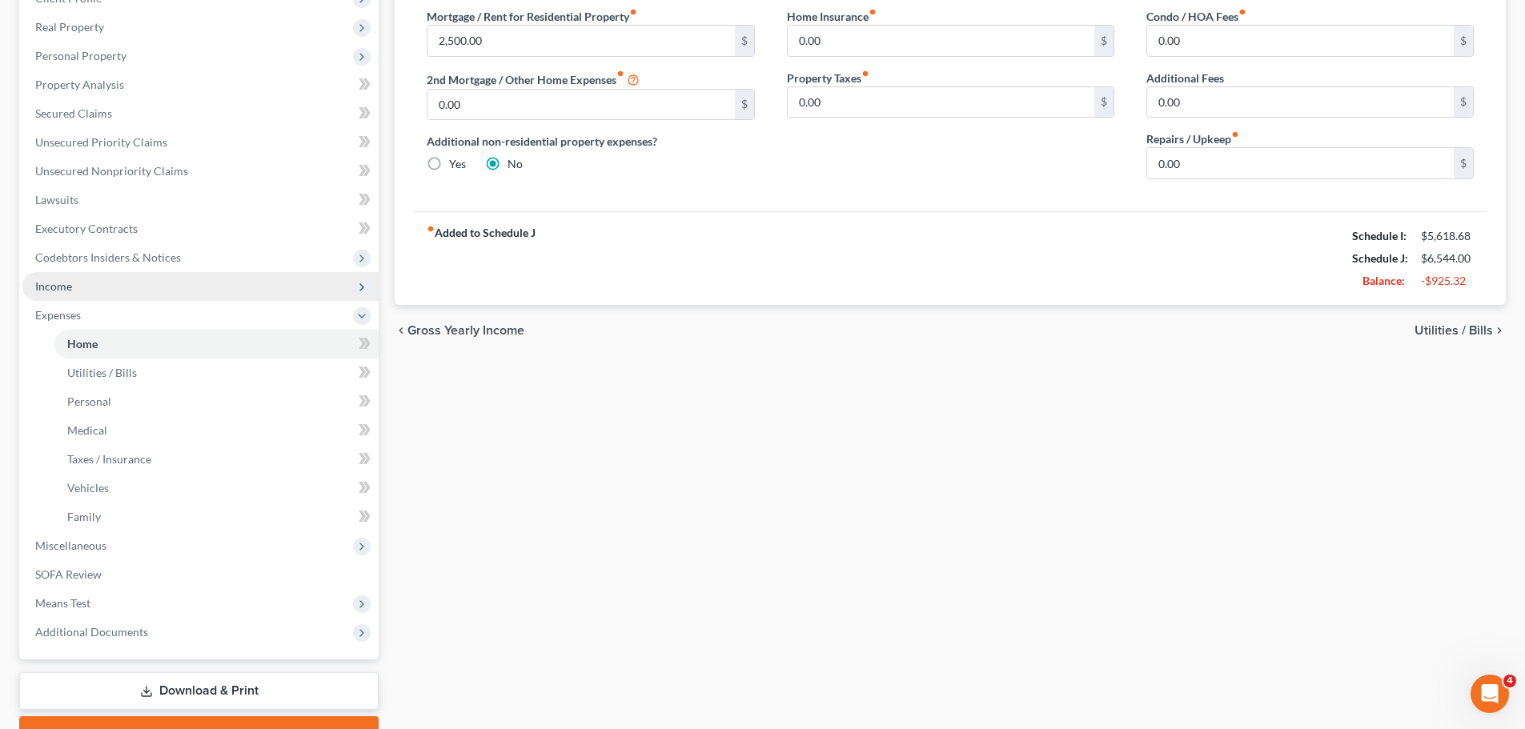
click at [70, 287] on span "Income" at bounding box center [53, 286] width 37 height 14
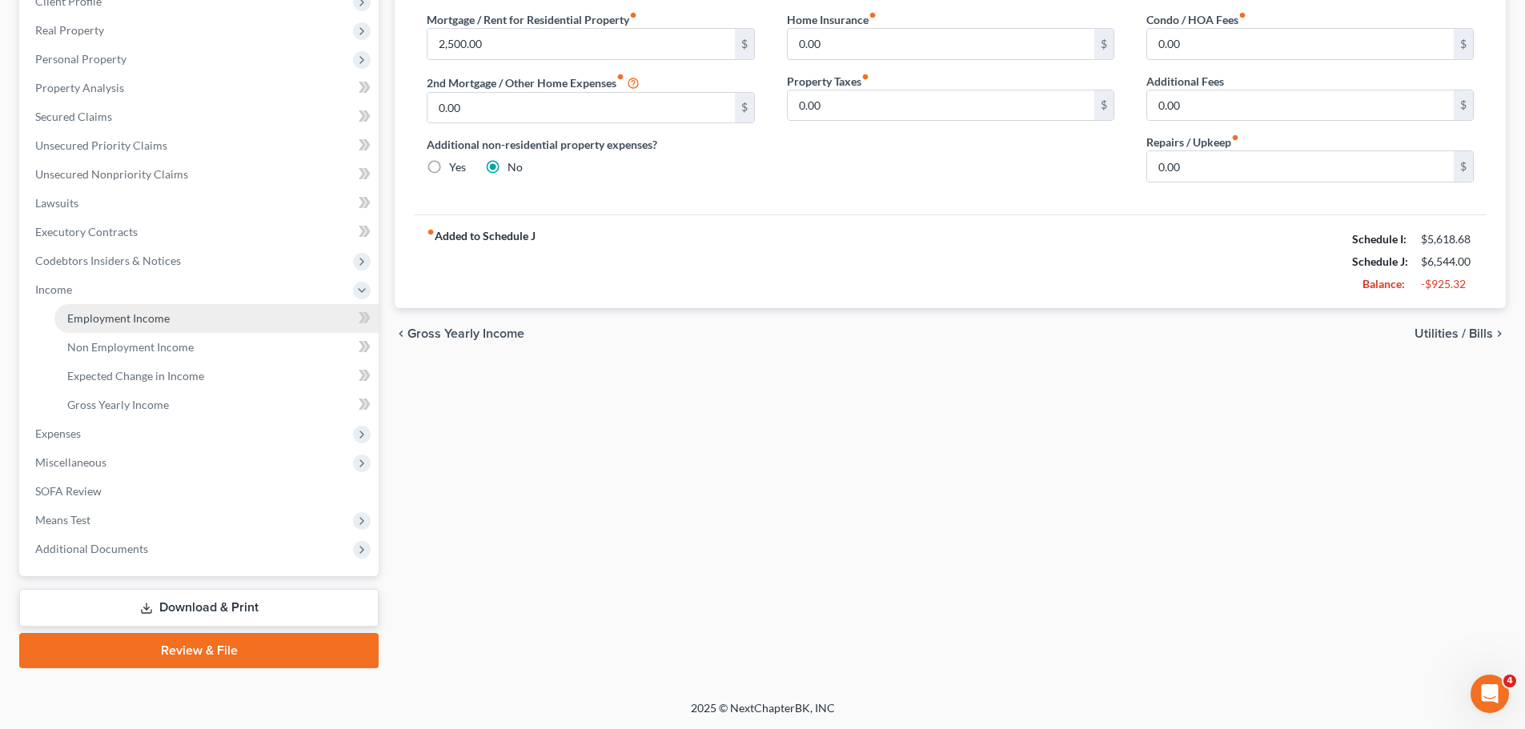
click at [98, 316] on span "Employment Income" at bounding box center [118, 318] width 102 height 14
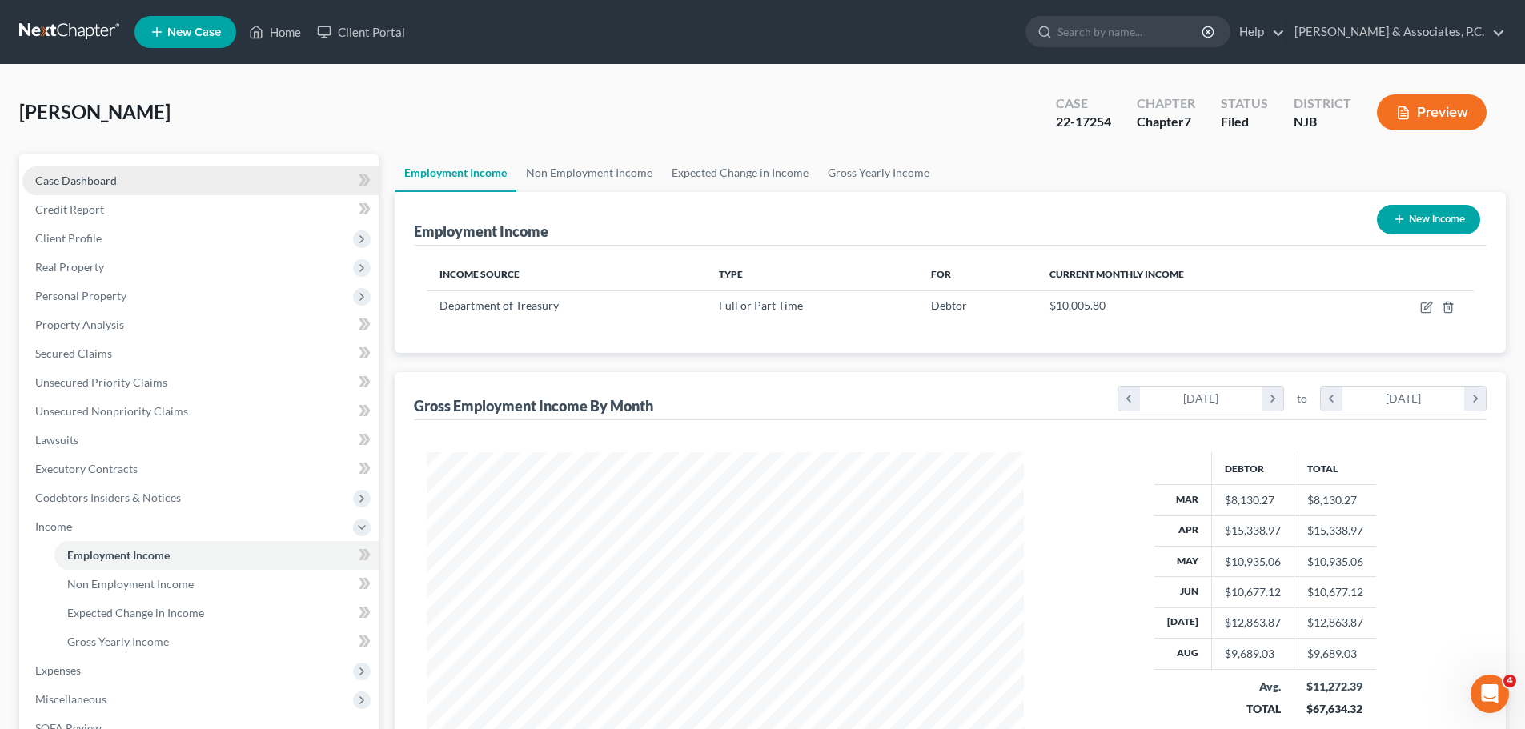
scroll to position [299, 629]
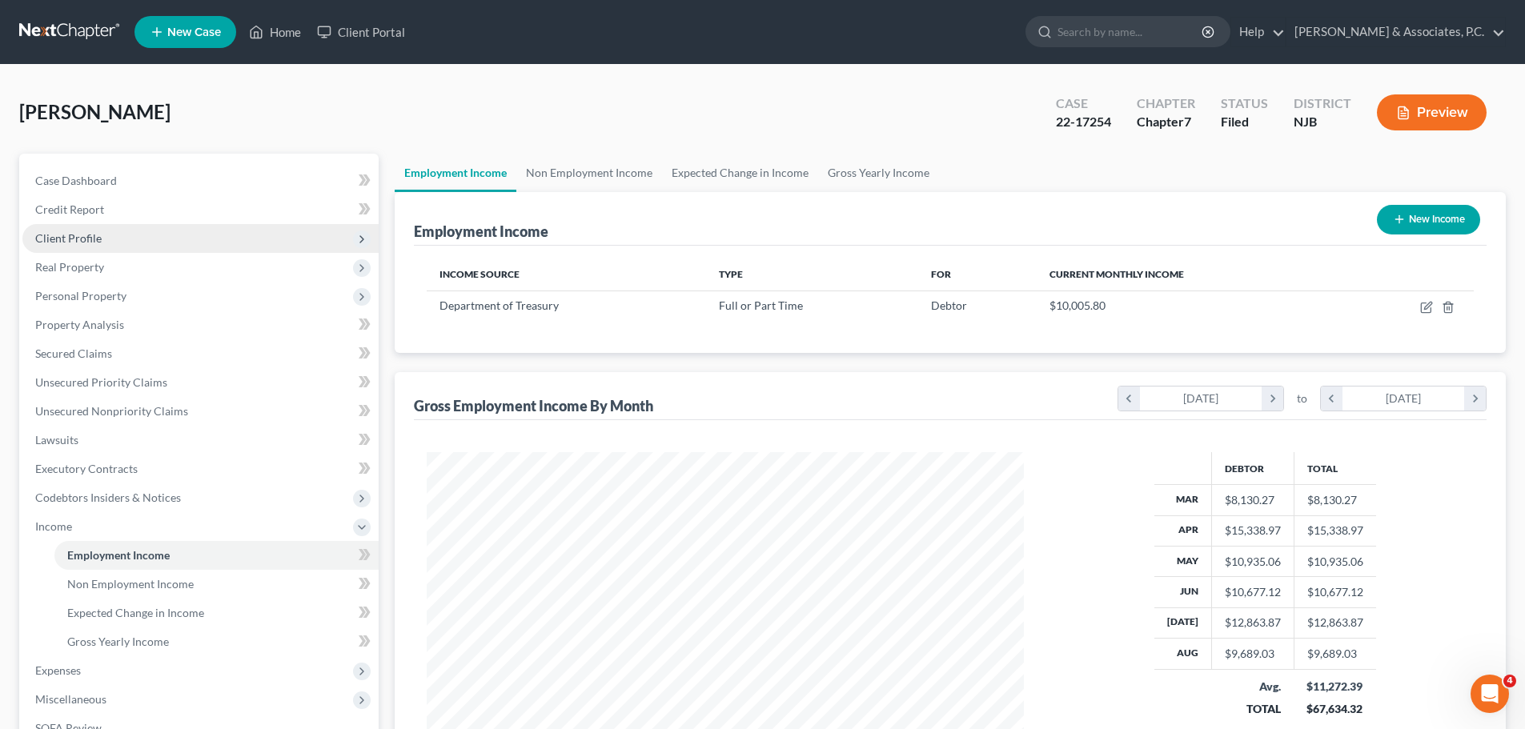
click at [86, 242] on span "Client Profile" at bounding box center [68, 238] width 66 height 14
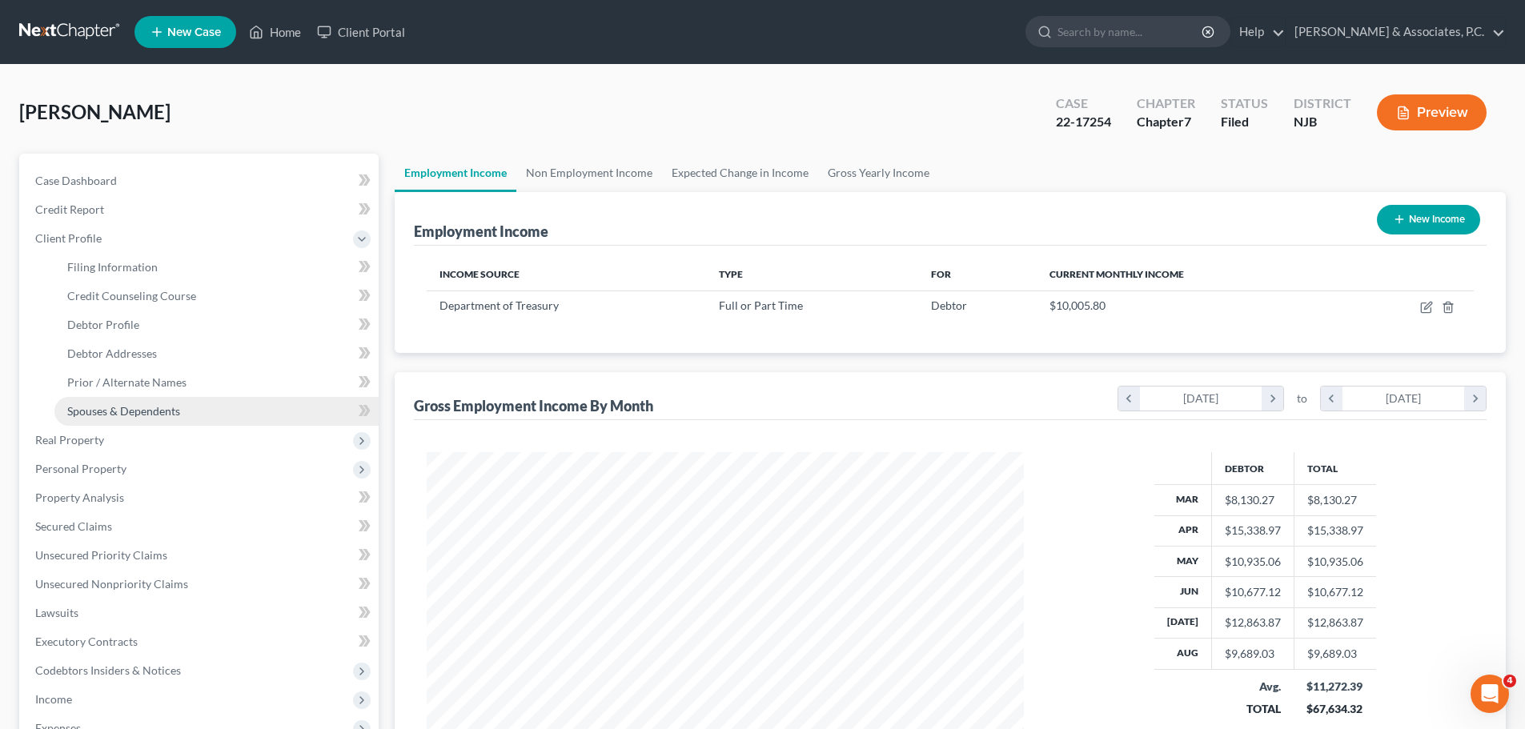
click at [171, 417] on span "Spouses & Dependents" at bounding box center [123, 411] width 113 height 14
